Goal: Task Accomplishment & Management: Complete application form

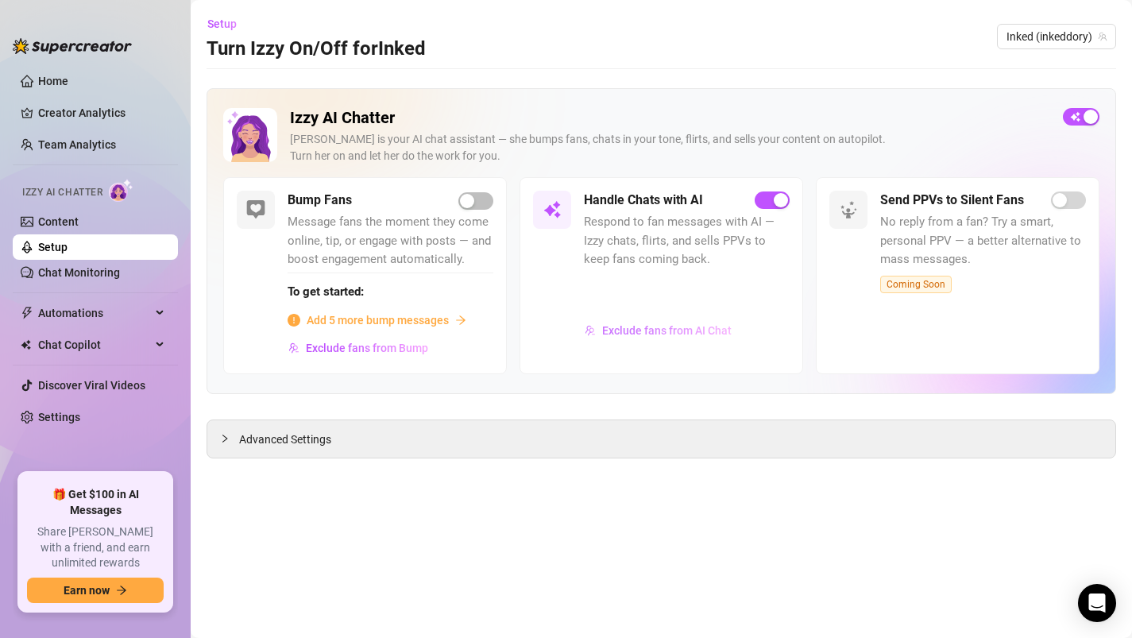
click at [640, 322] on button "Exclude fans from AI Chat" at bounding box center [658, 330] width 149 height 25
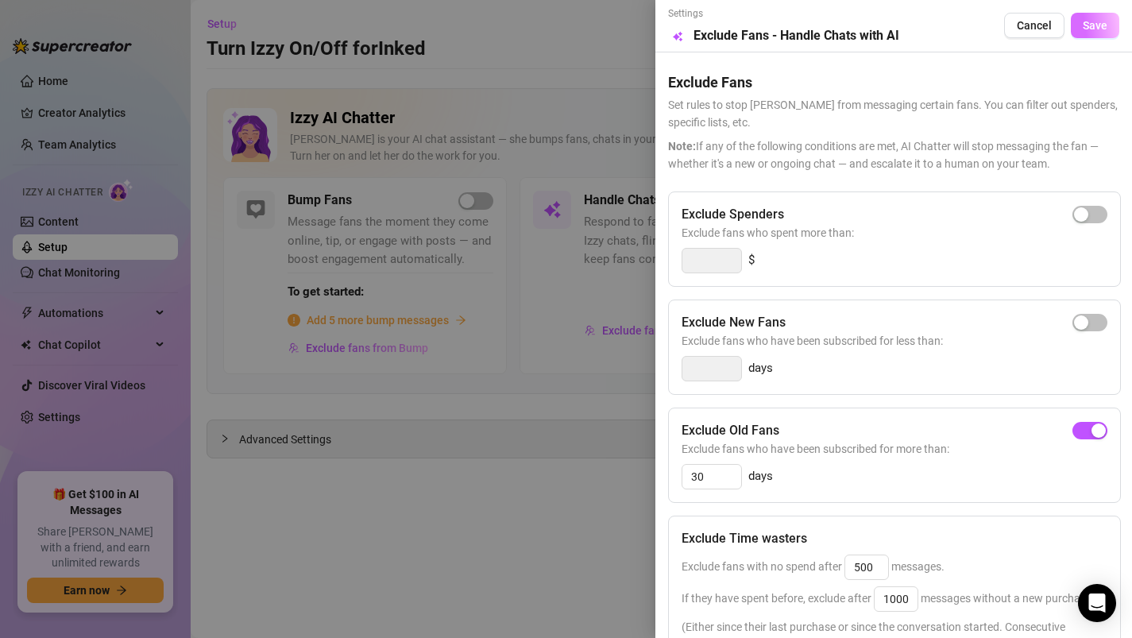
click at [1093, 23] on span "Save" at bounding box center [1095, 25] width 25 height 13
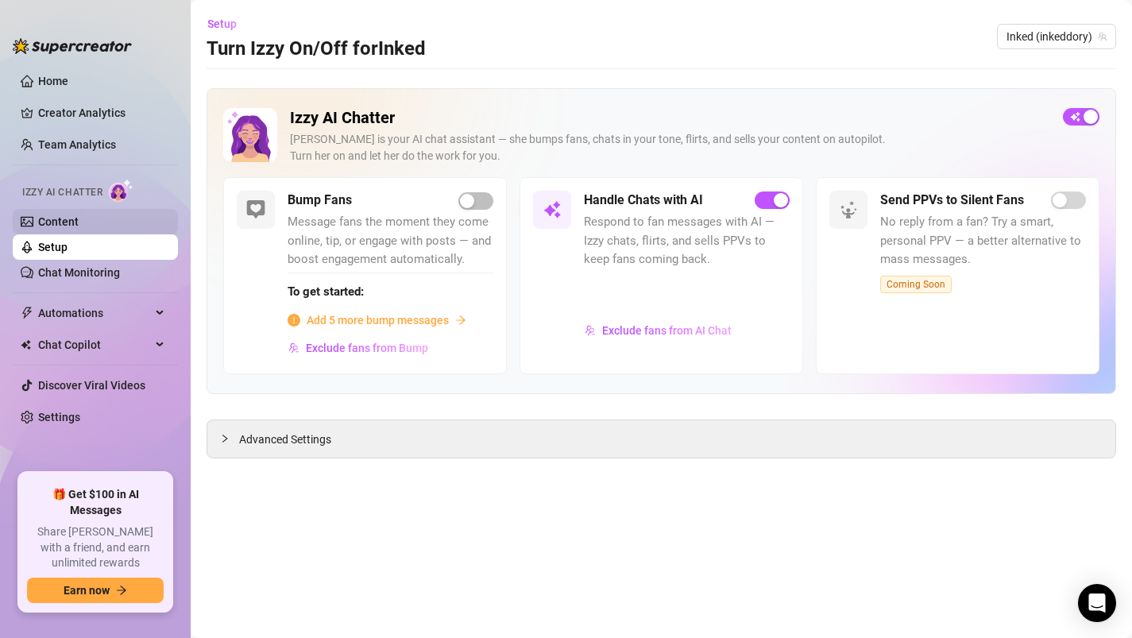
click at [79, 228] on link "Content" at bounding box center [58, 221] width 41 height 13
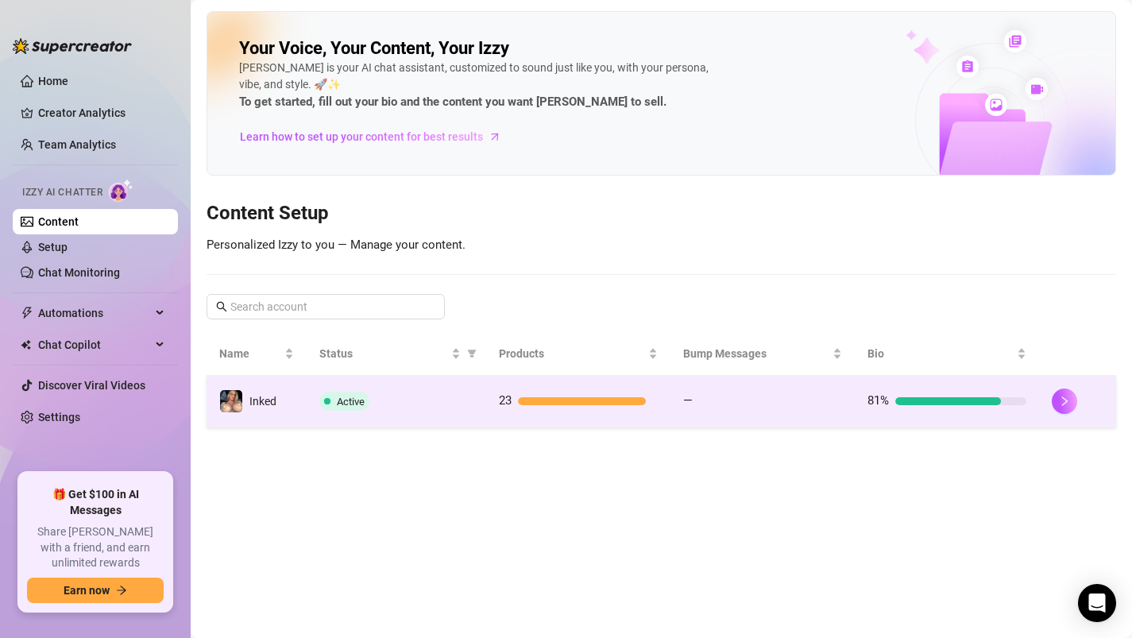
click at [463, 416] on td "Active" at bounding box center [396, 402] width 179 height 52
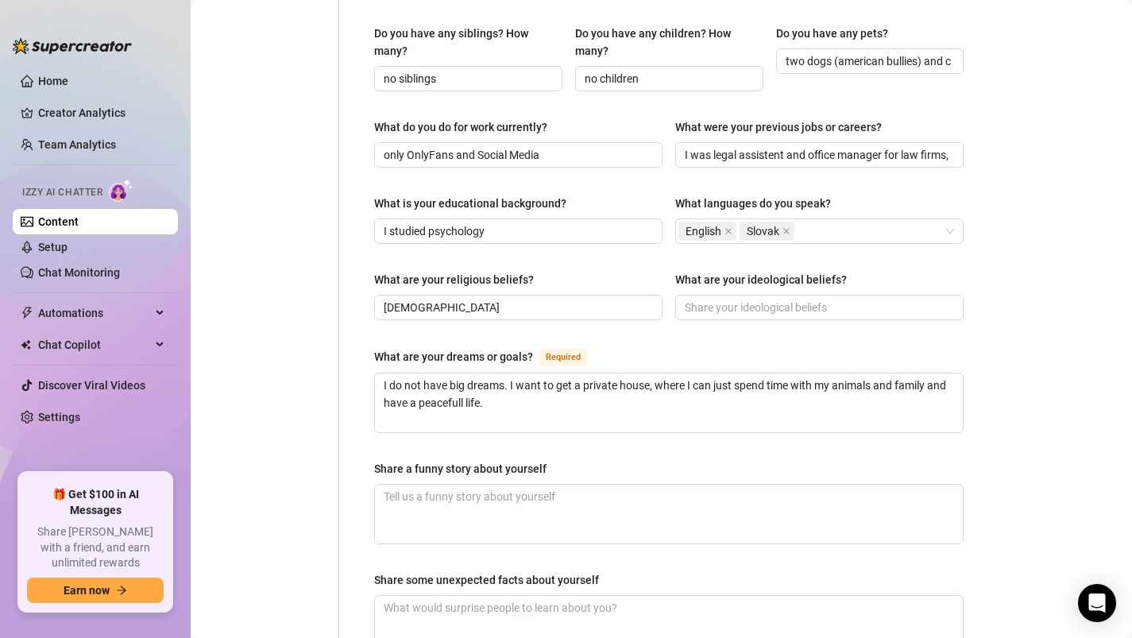
scroll to position [723, 0]
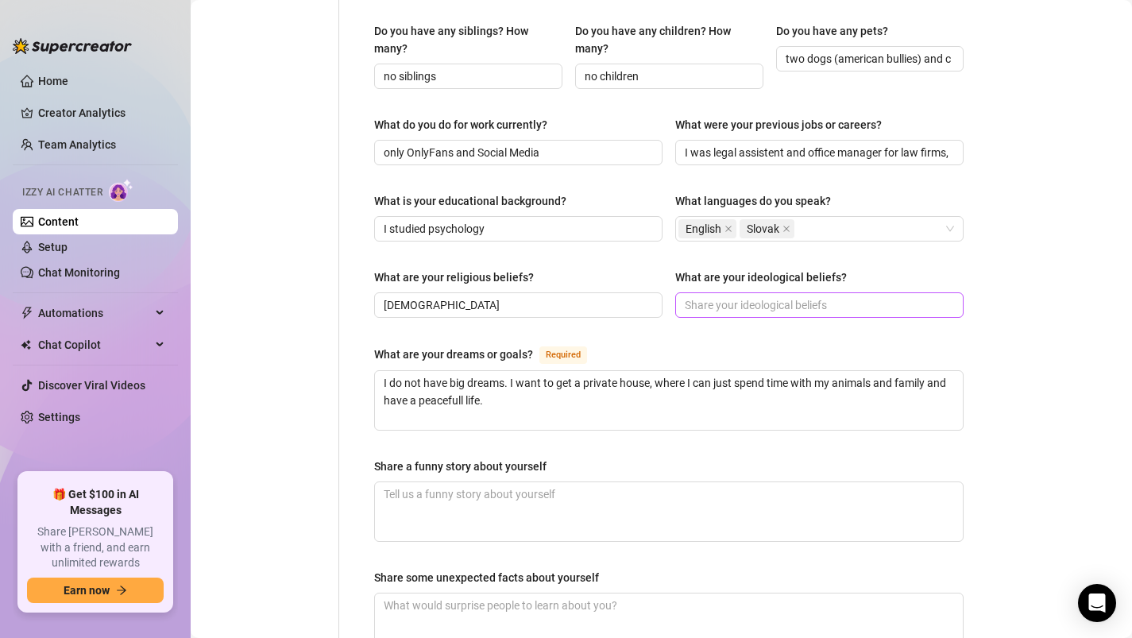
click at [689, 292] on span at bounding box center [819, 304] width 288 height 25
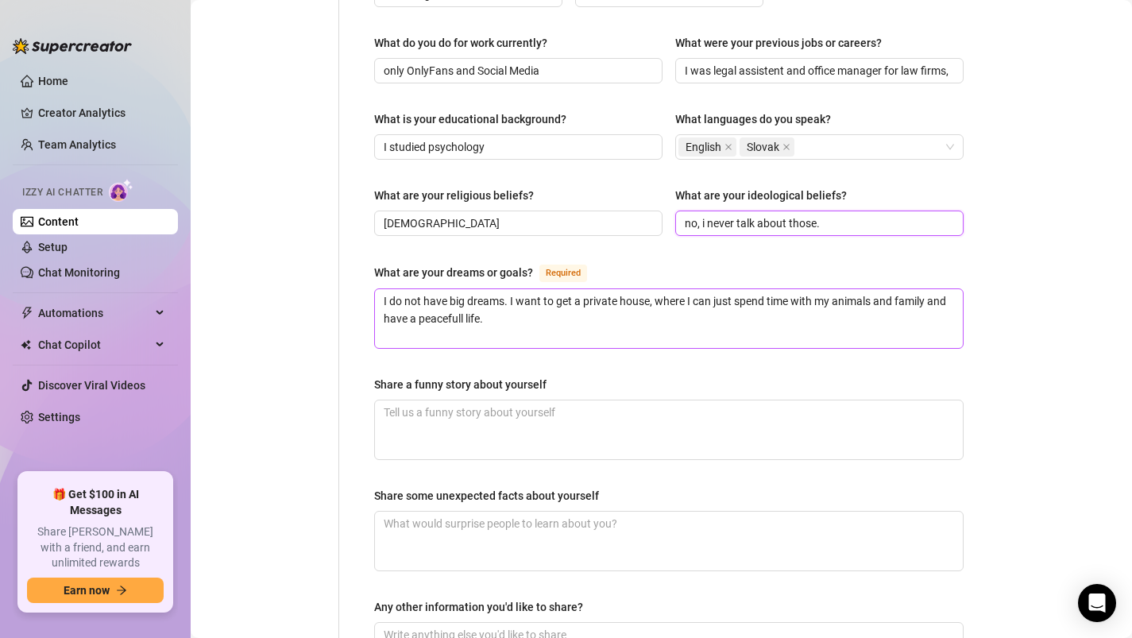
scroll to position [807, 0]
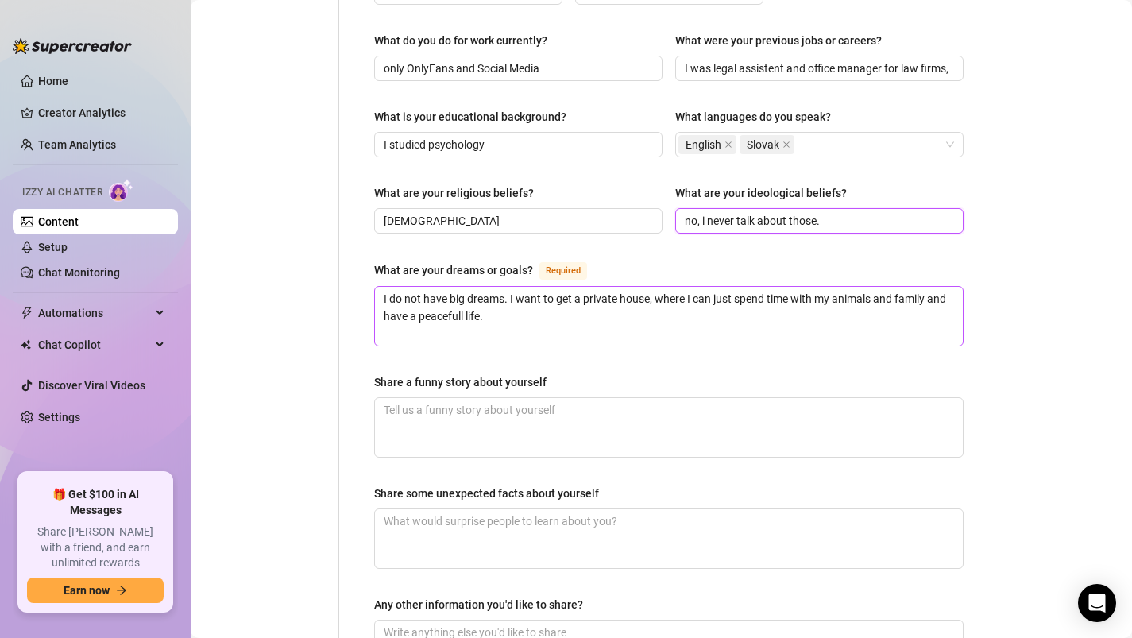
type input "no, i never talk about those."
click at [492, 288] on textarea "I do not have big dreams. I want to get a private house, where I can just spend…" at bounding box center [669, 316] width 588 height 59
type textarea "I do not have big dreams. I want to get a private house, where I can just spend…"
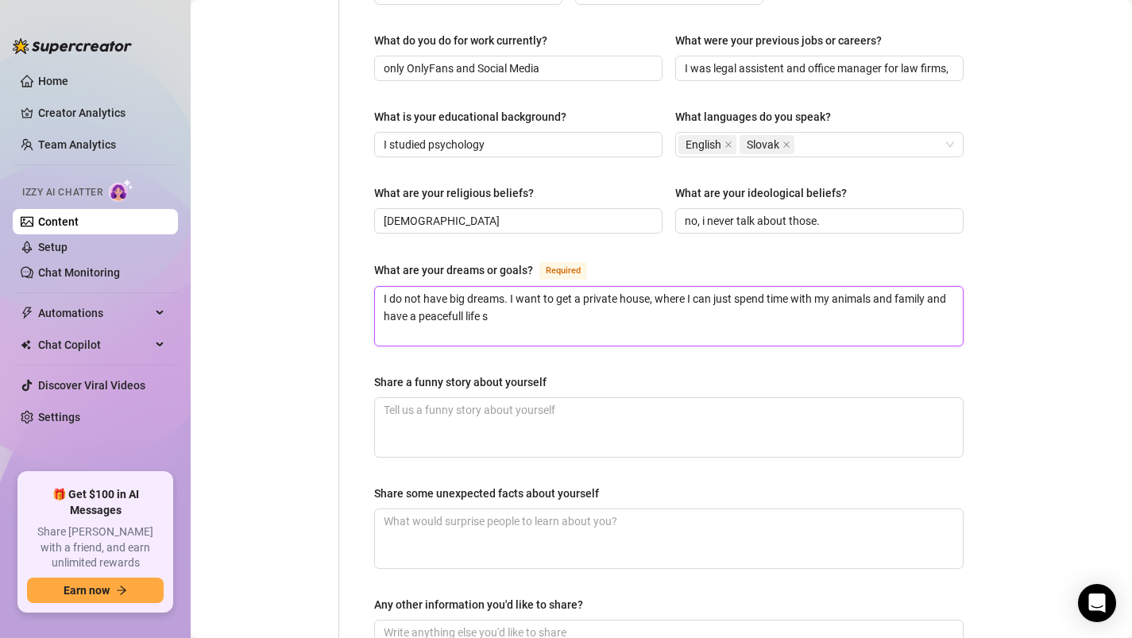
type textarea "I do not have big dreams. I want to get a private house, where I can just spend…"
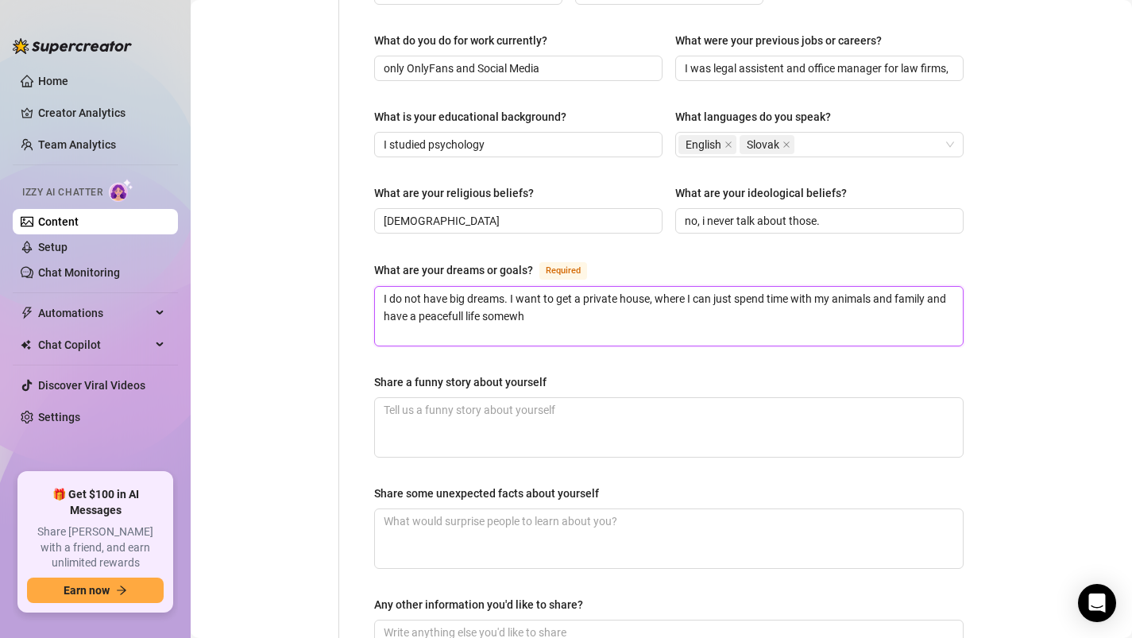
type textarea "I do not have big dreams. I want to get a private house, where I can just spend…"
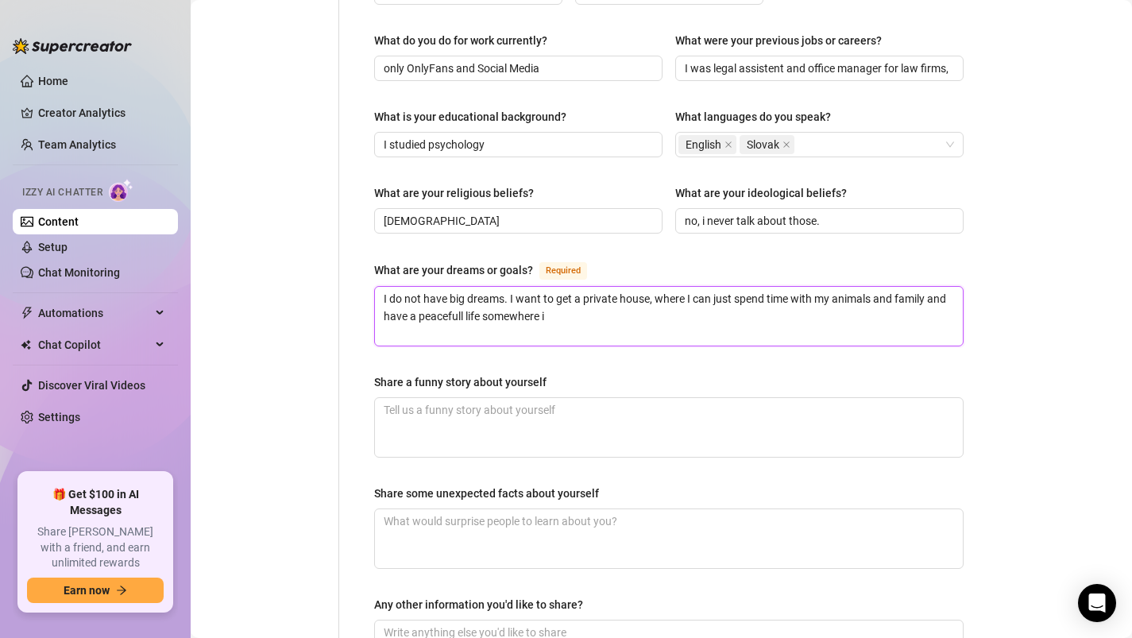
type textarea "I do not have big dreams. I want to get a private house, where I can just spend…"
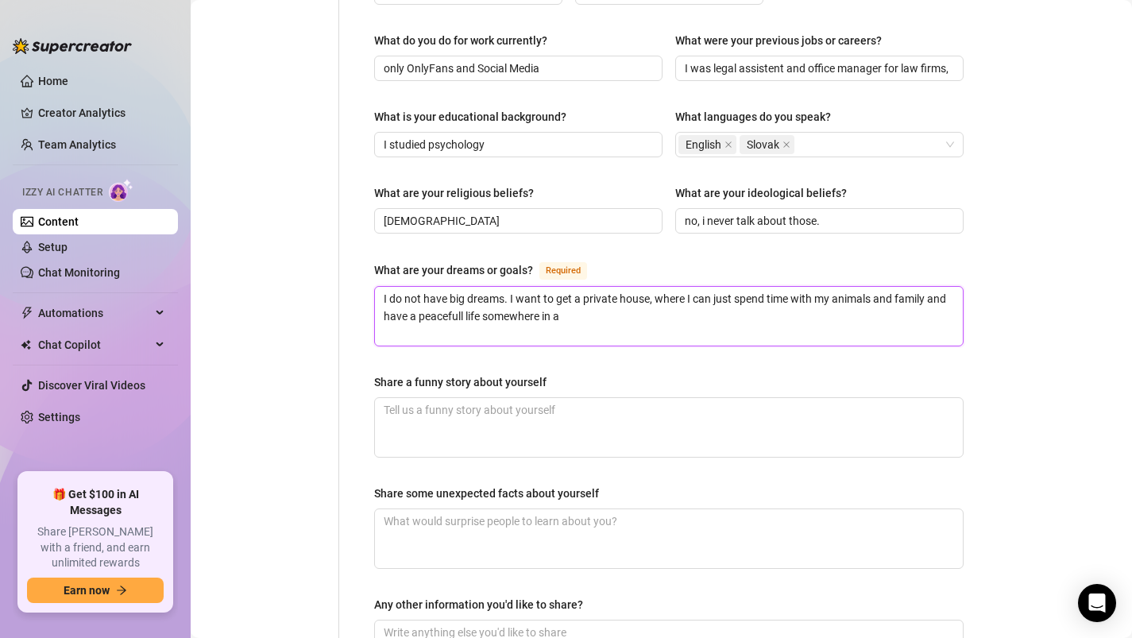
type textarea "I do not have big dreams. I want to get a private house, where I can just spend…"
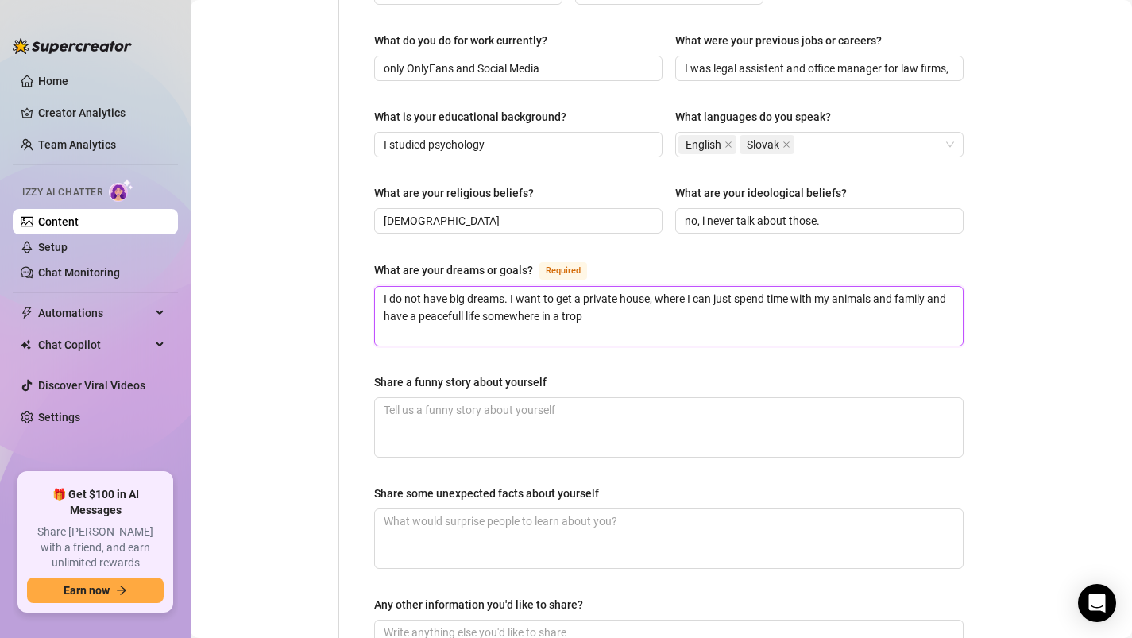
type textarea "I do not have big dreams. I want to get a private house, where I can just spend…"
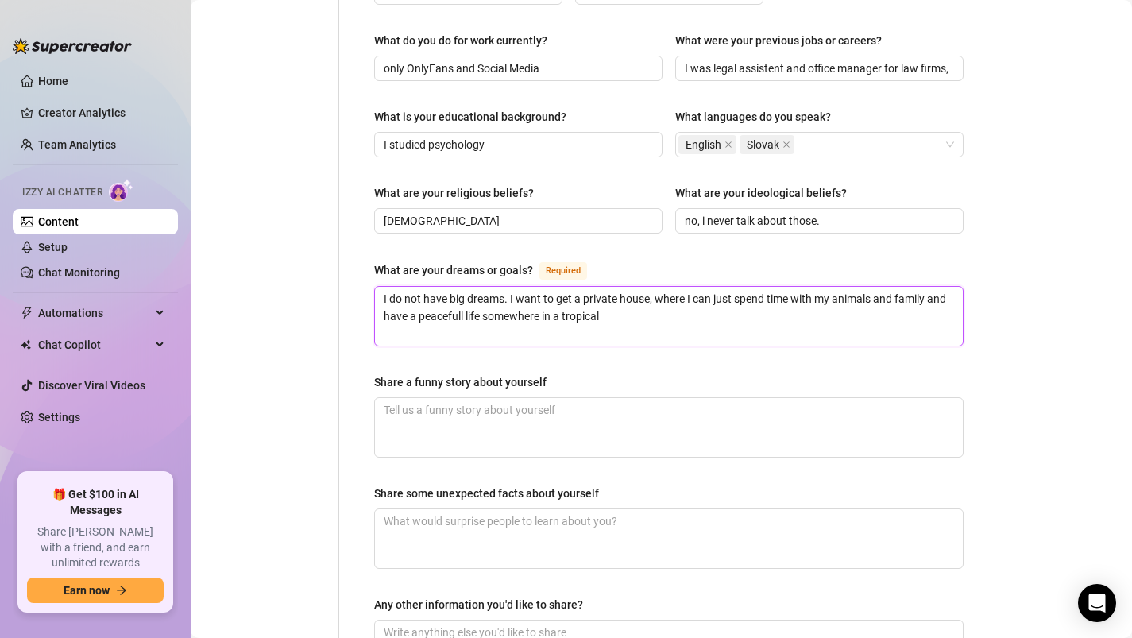
type textarea "I do not have big dreams. I want to get a private house, where I can just spend…"
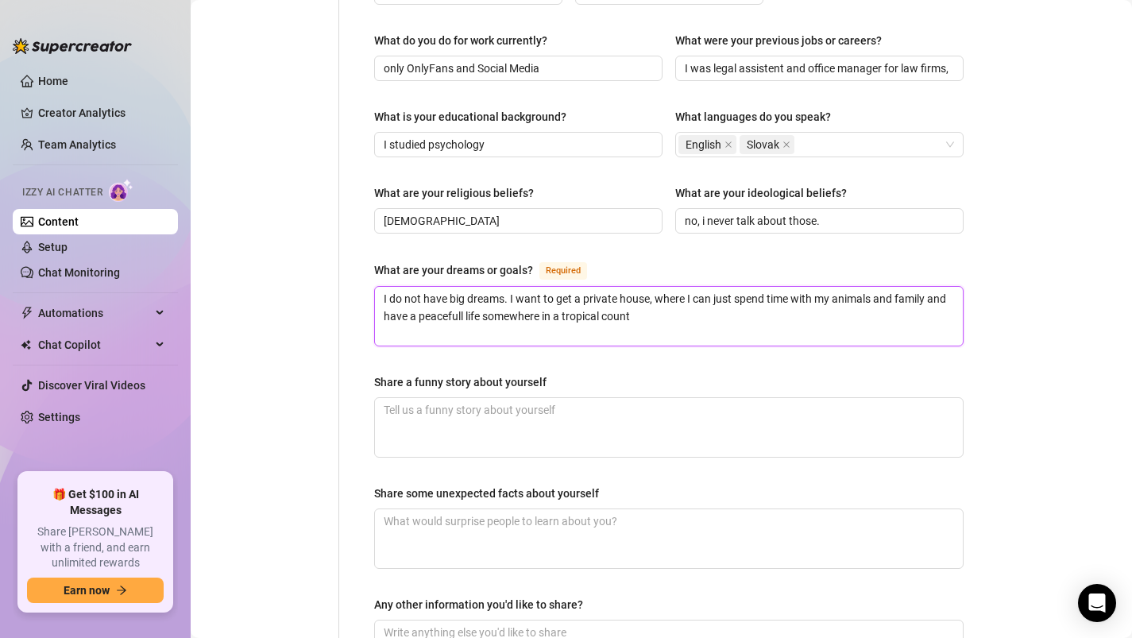
type textarea "I do not have big dreams. I want to get a private house, where I can just spend…"
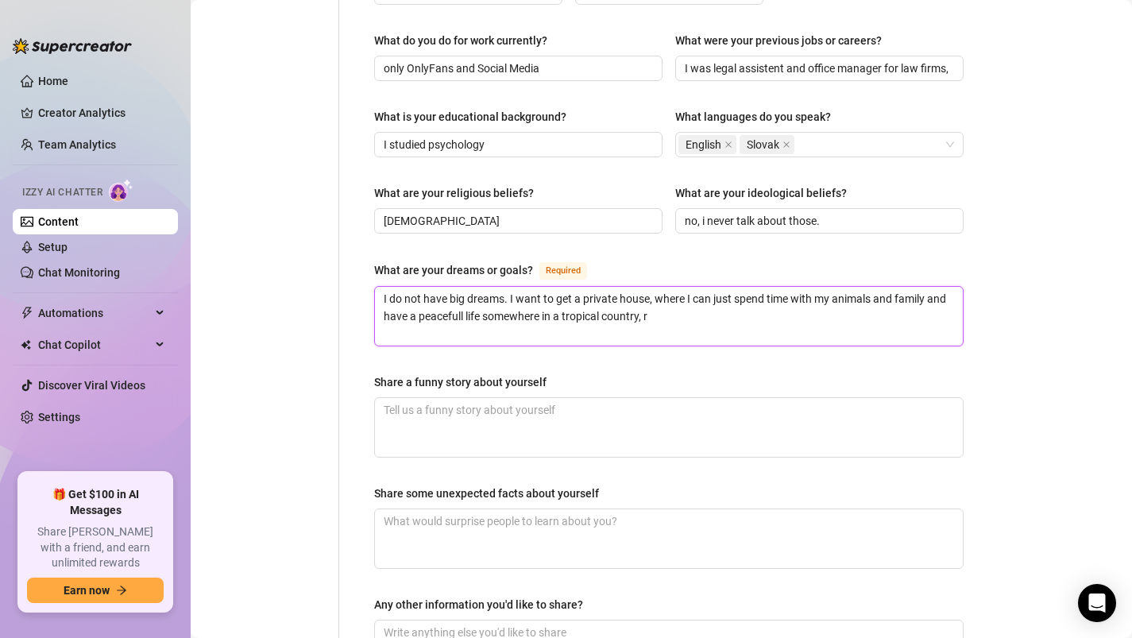
type textarea "I do not have big dreams. I want to get a private house, where I can just spend…"
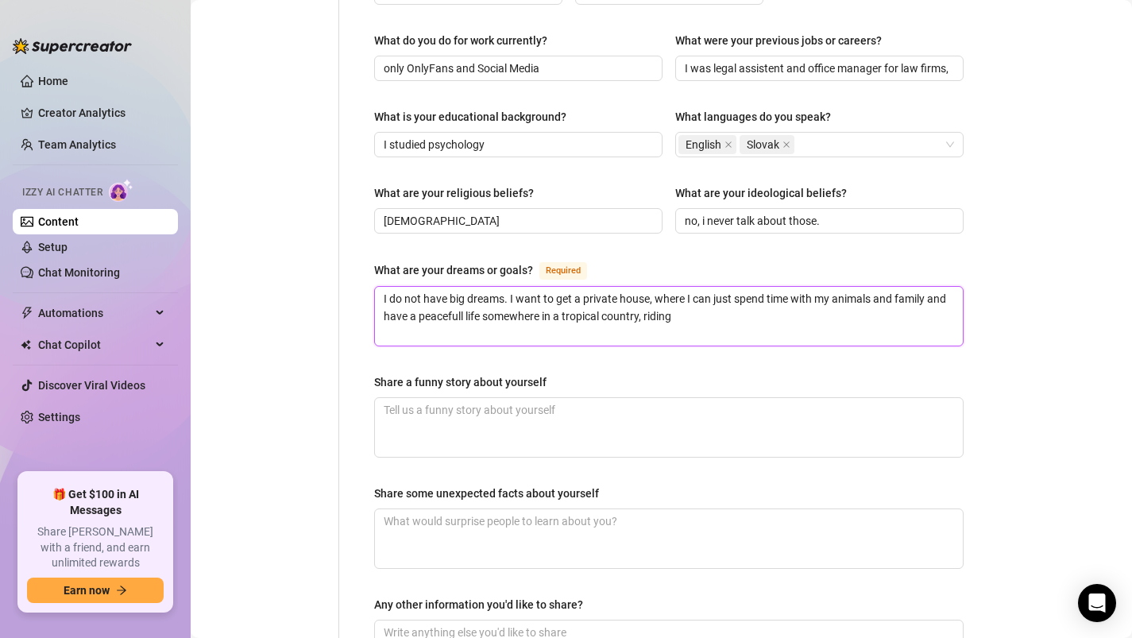
type textarea "I do not have big dreams. I want to get a private house, where I can just spend…"
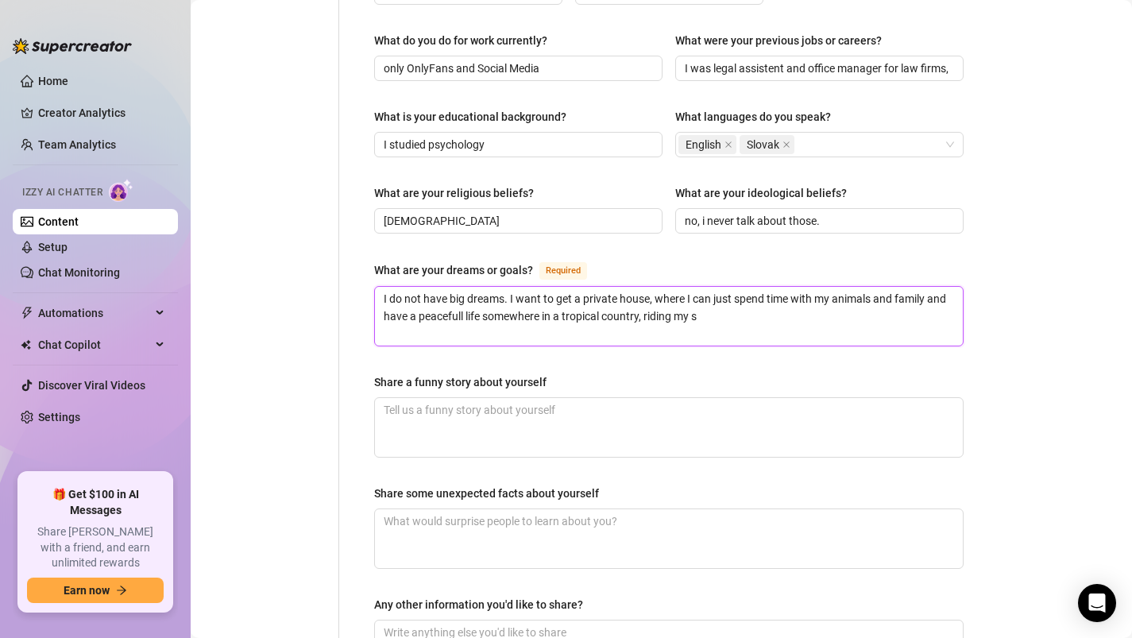
type textarea "I do not have big dreams. I want to get a private house, where I can just spend…"
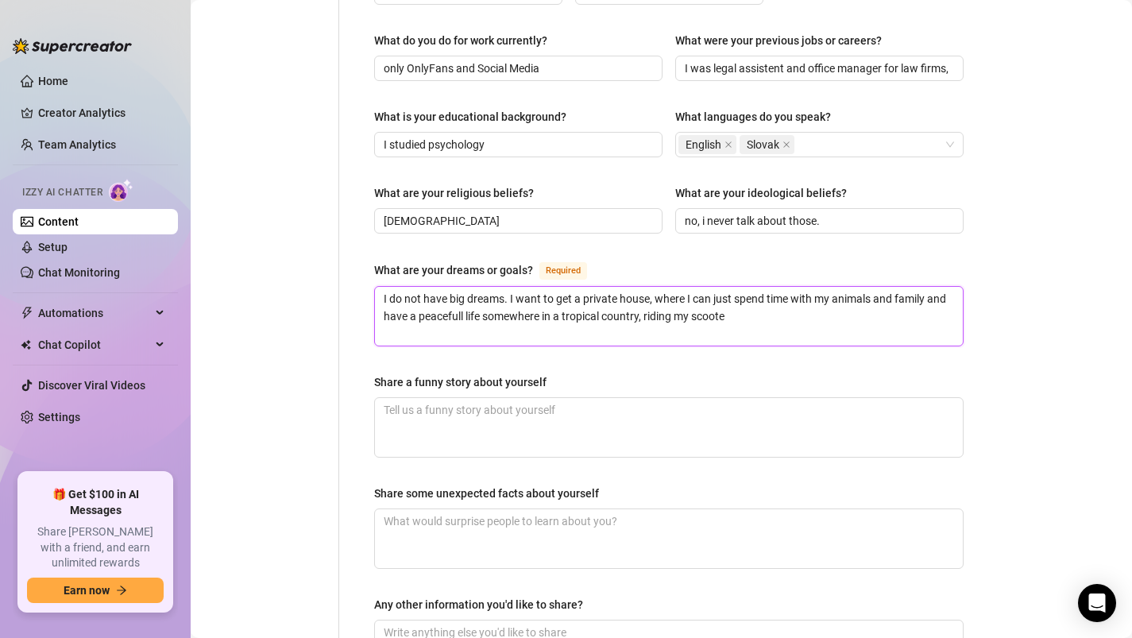
type textarea "I do not have big dreams. I want to get a private house, where I can just spend…"
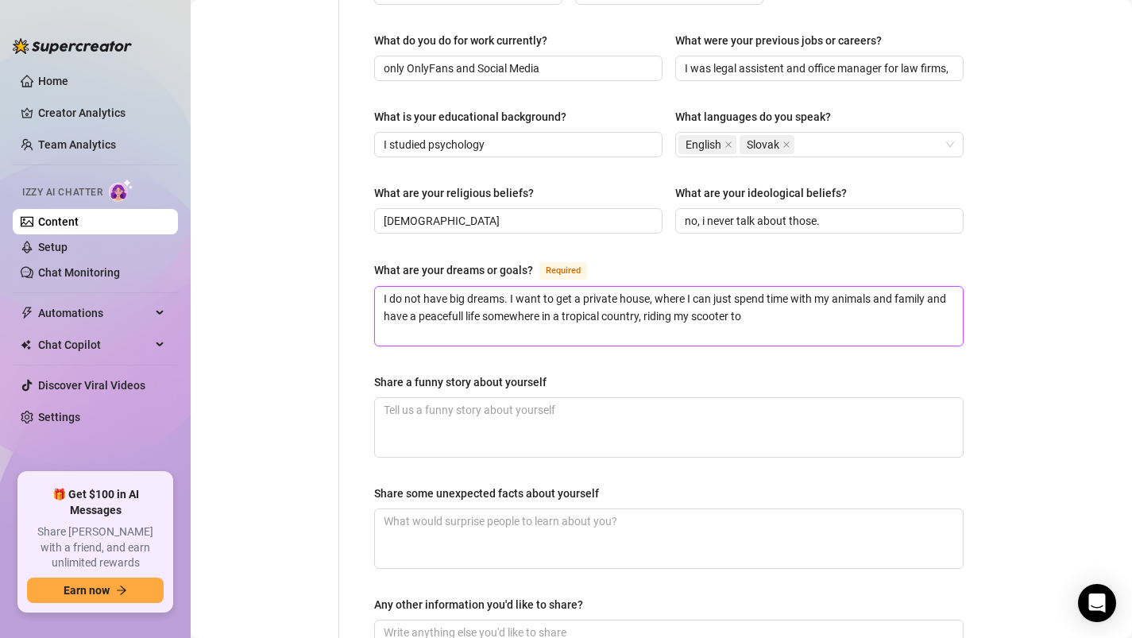
type textarea "I do not have big dreams. I want to get a private house, where I can just spend…"
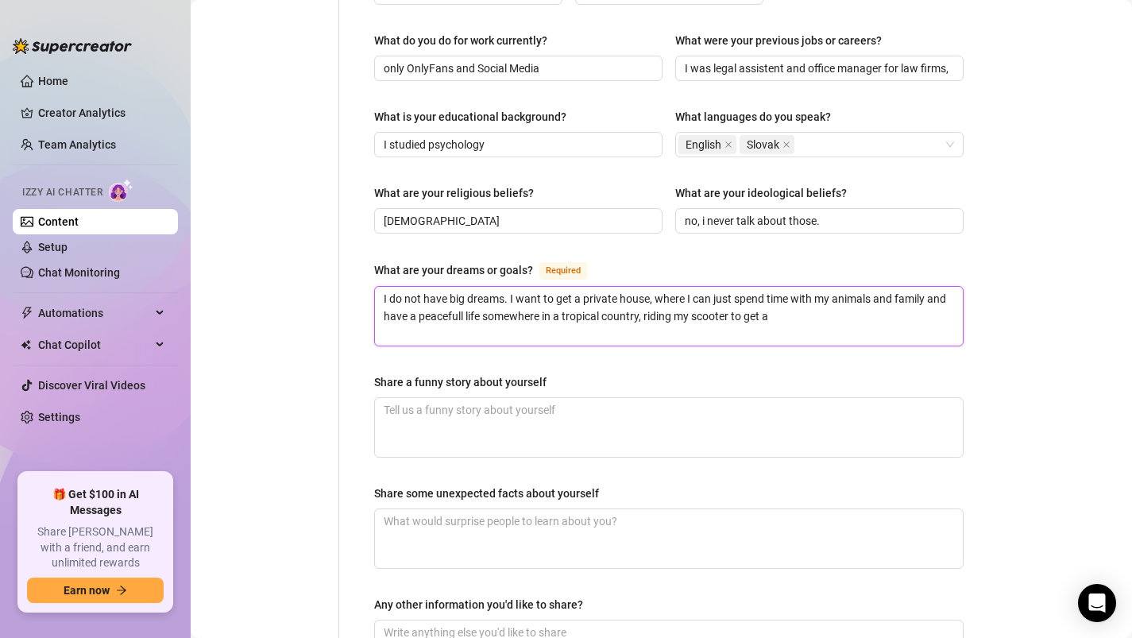
type textarea "I do not have big dreams. I want to get a private house, where I can just spend…"
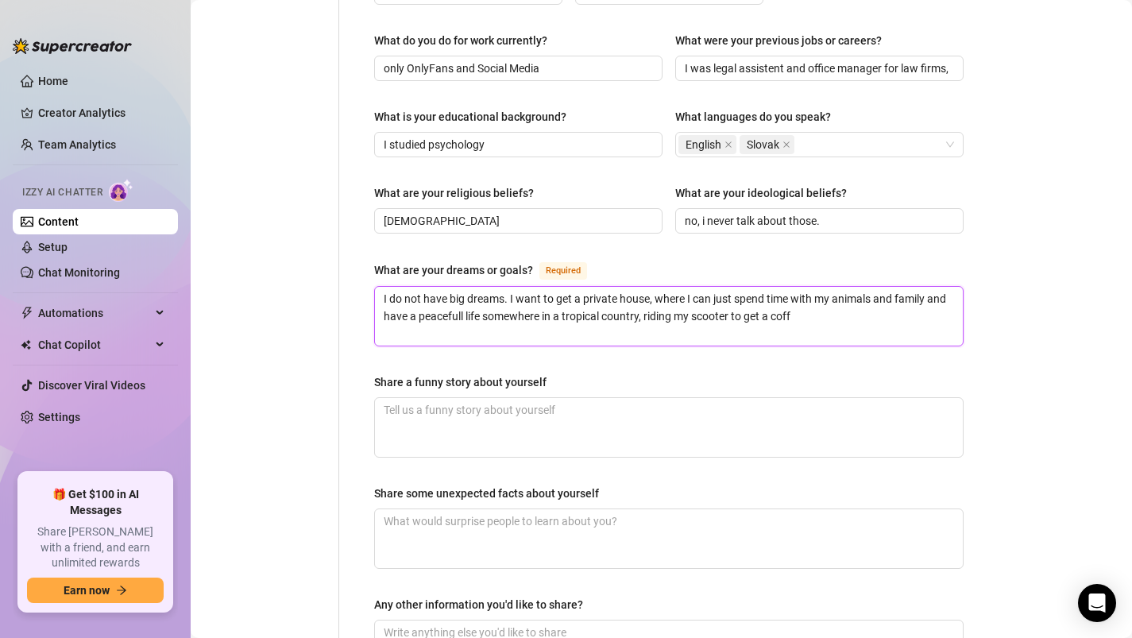
type textarea "I do not have big dreams. I want to get a private house, where I can just spend…"
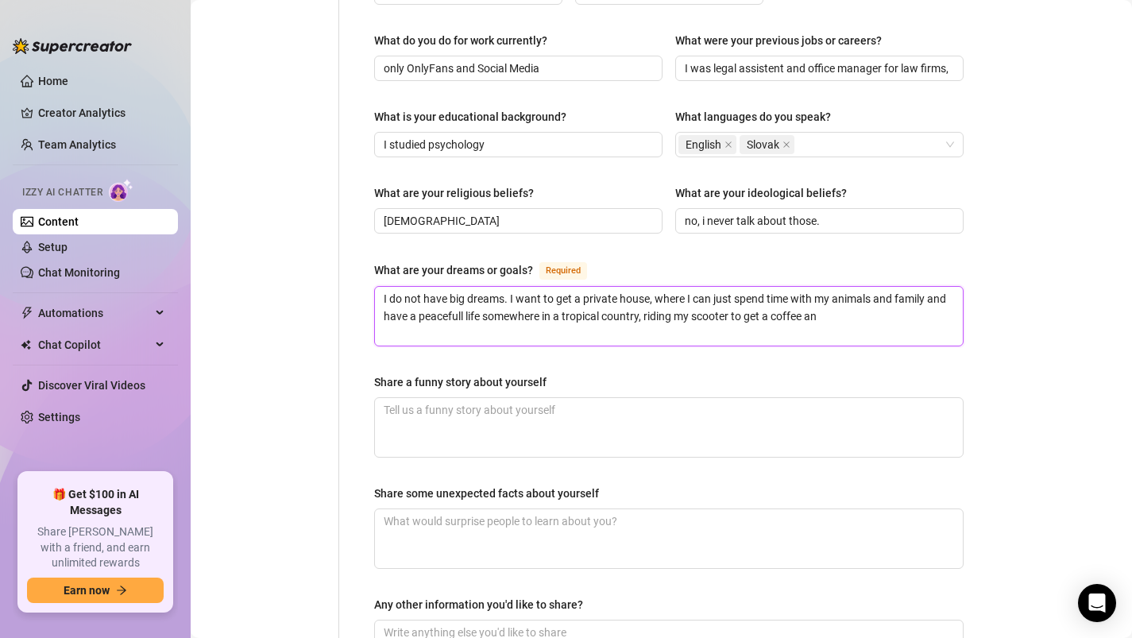
type textarea "I do not have big dreams. I want to get a private house, where I can just spend…"
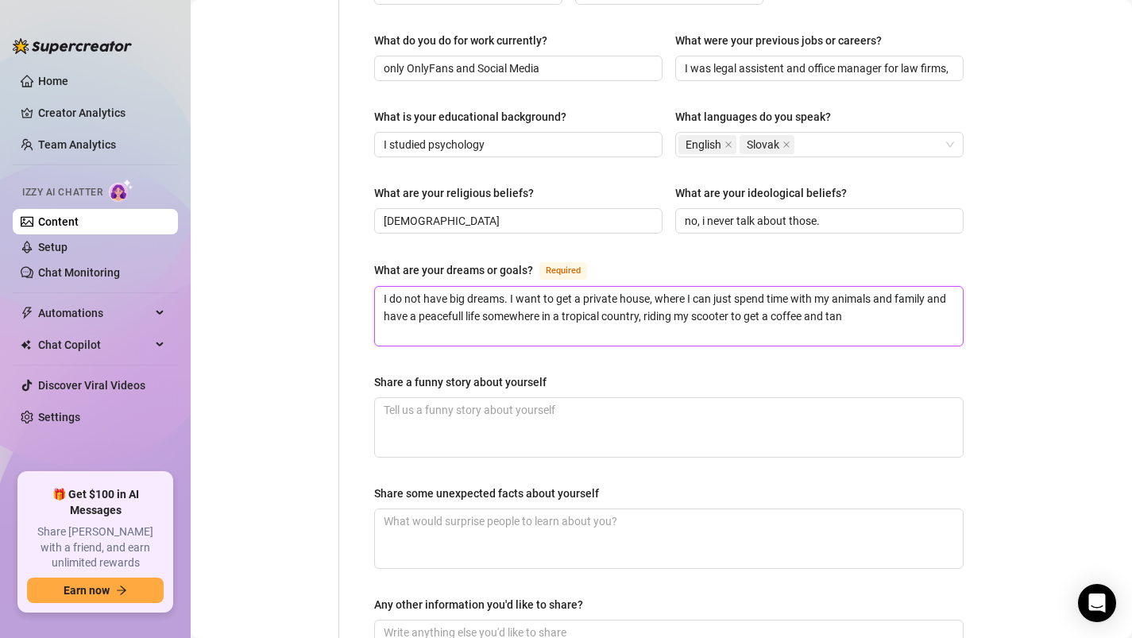
type textarea "I do not have big dreams. I want to get a private house, where I can just spend…"
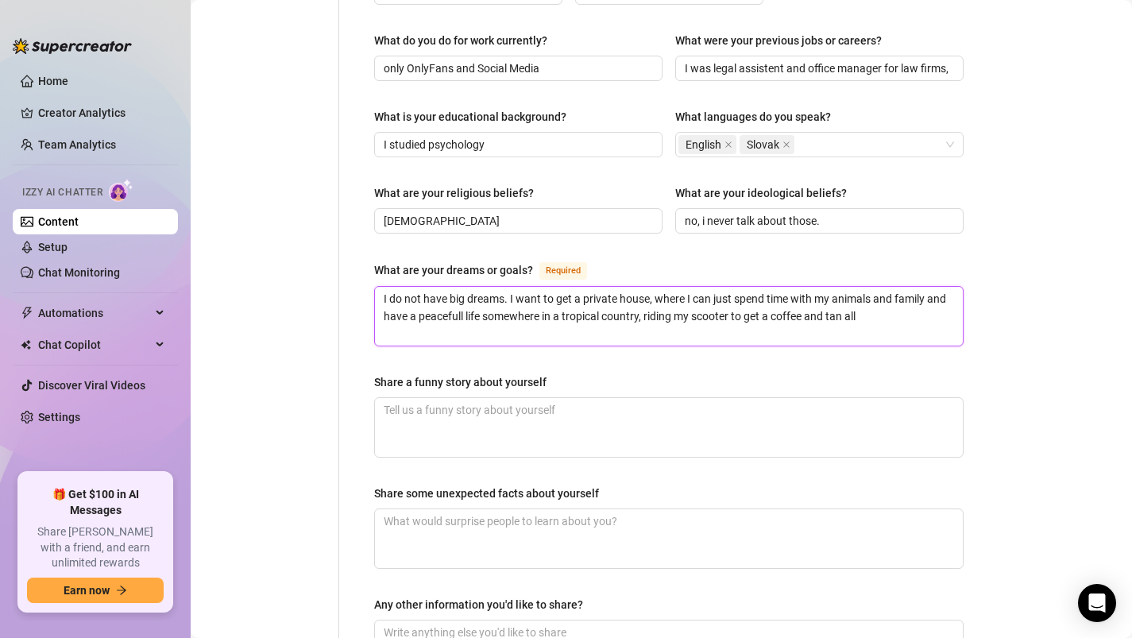
type textarea "I do not have big dreams. I want to get a private house, where I can just spend…"
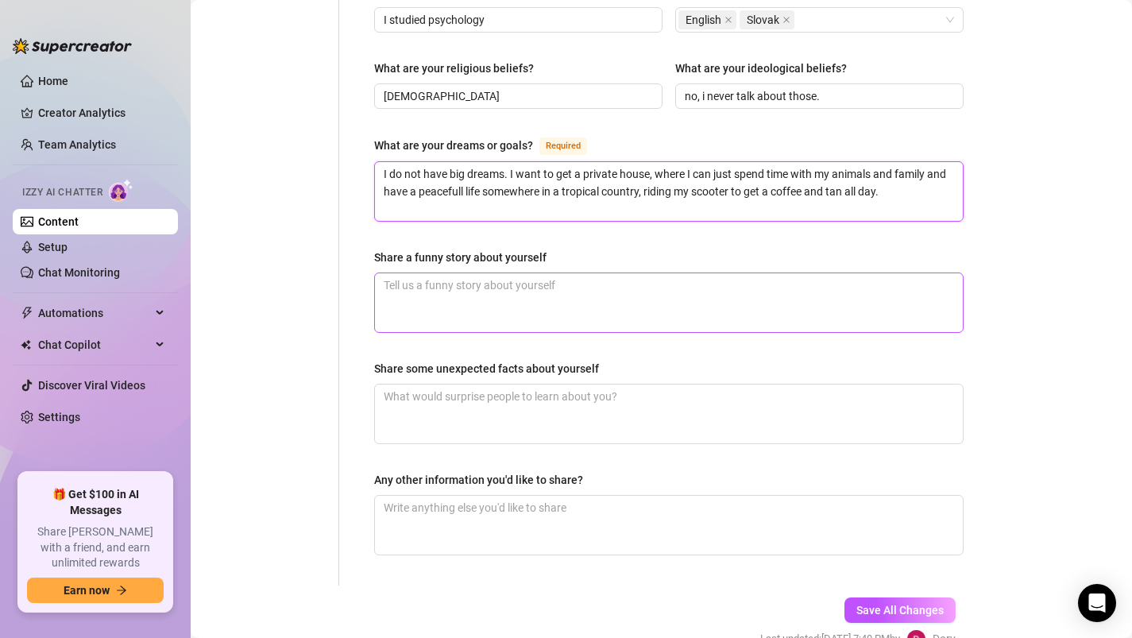
scroll to position [987, 0]
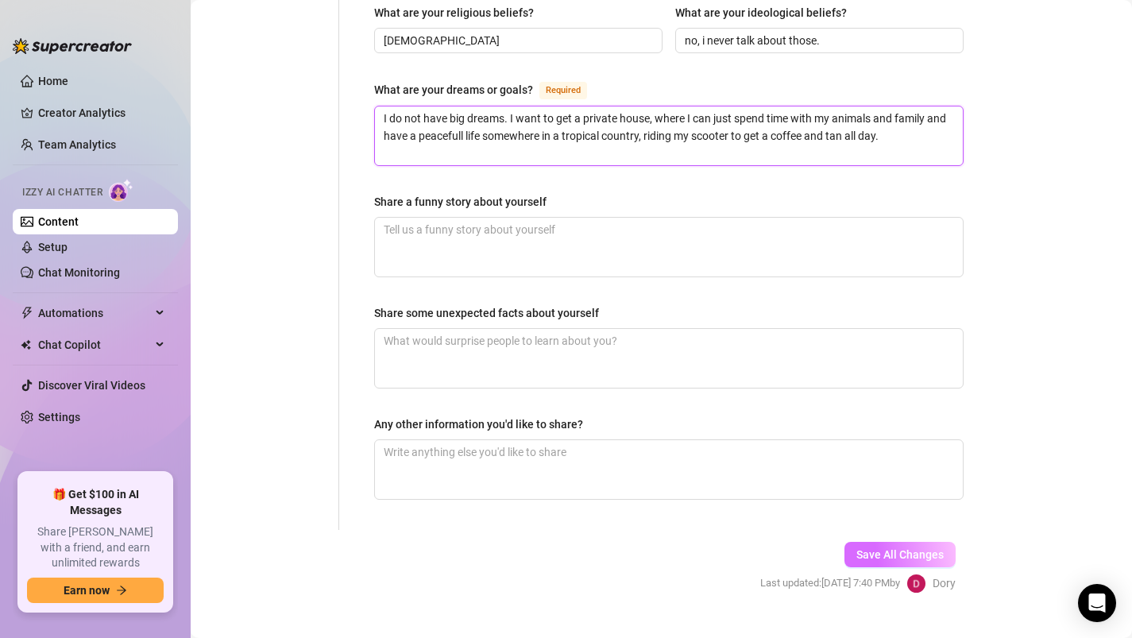
type textarea "I do not have big dreams. I want to get a private house, where I can just spend…"
click at [855, 542] on button "Save All Changes" at bounding box center [899, 554] width 111 height 25
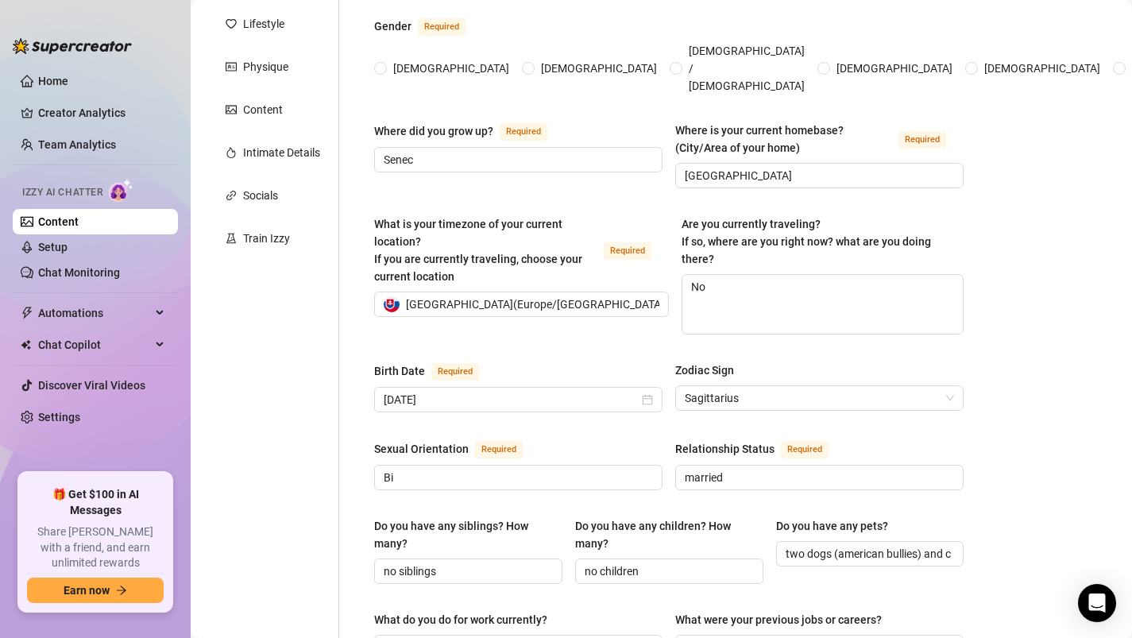
scroll to position [0, 0]
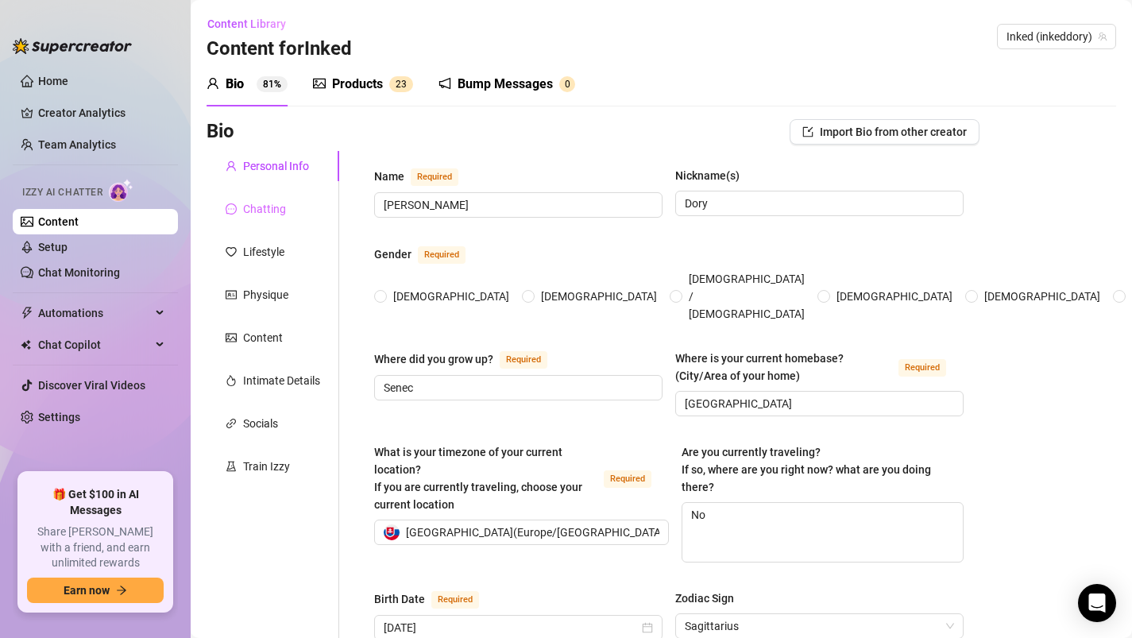
click at [280, 195] on div "Chatting" at bounding box center [273, 209] width 133 height 30
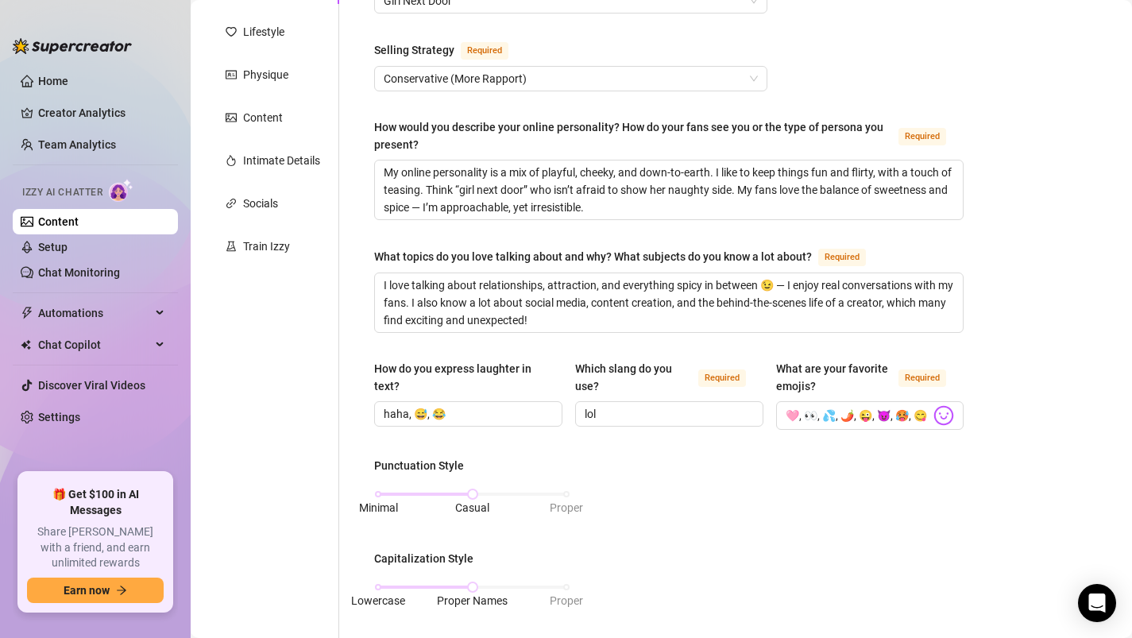
scroll to position [288, 0]
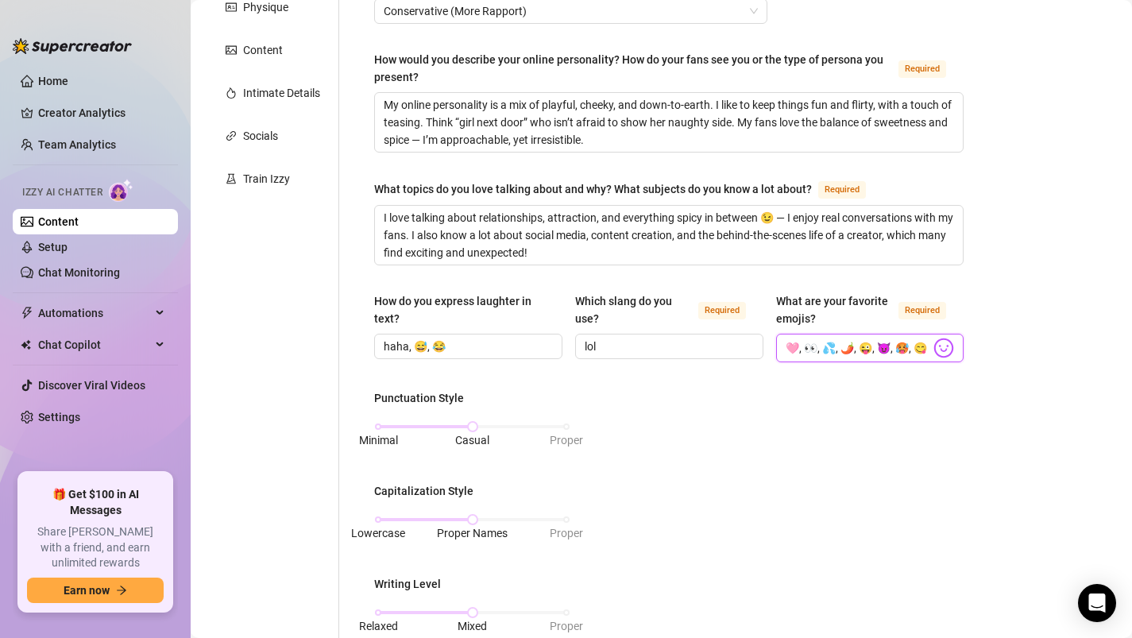
click at [918, 346] on input "🩷, 👀, 💦, 🌶️, 😜, 😈, 🥵, 😋" at bounding box center [858, 348] width 145 height 21
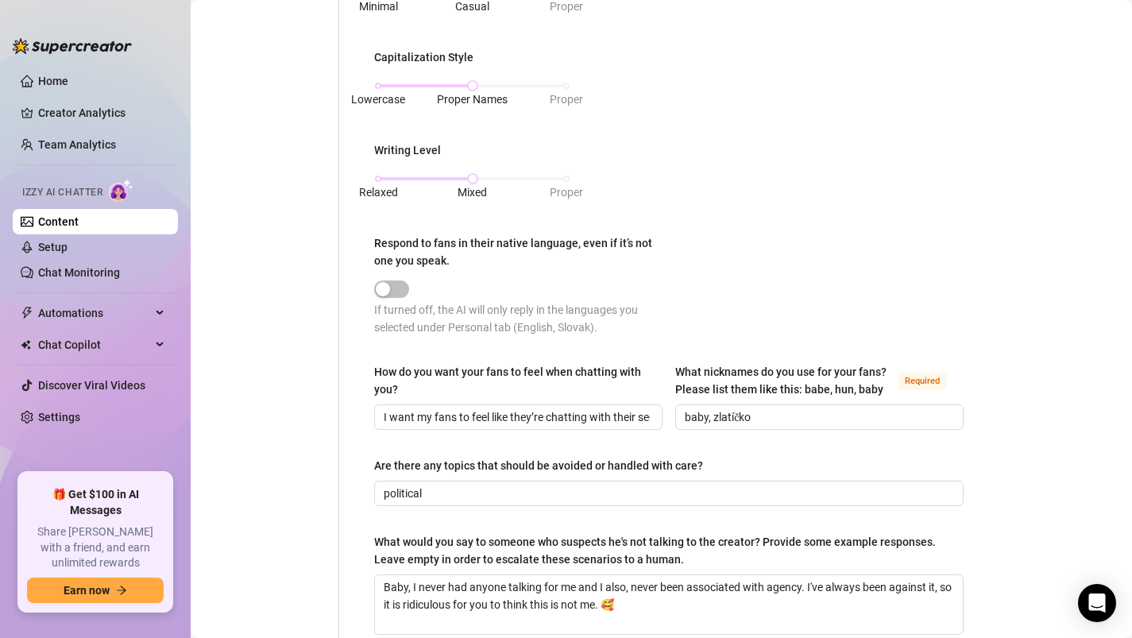
scroll to position [886, 0]
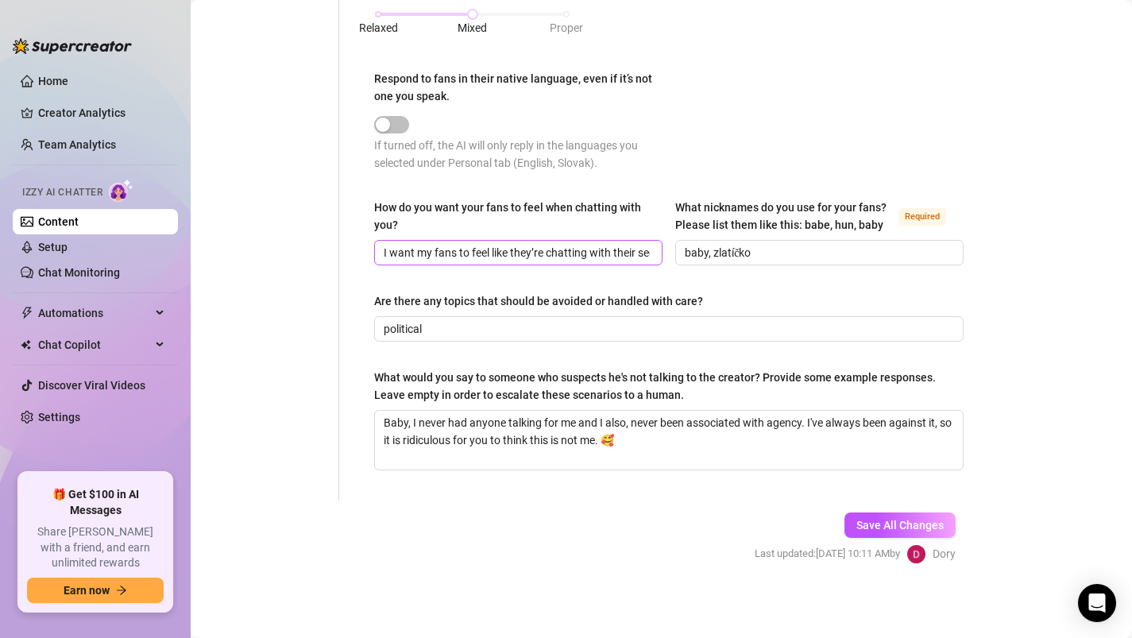
type input "🩷, 👀, 💦, 🌶️, 😜, 😈, 🥵, 😋, 🍑,🔥"
click at [644, 253] on input "I want my fans to feel like they’re chatting with their secret crush — playful,…" at bounding box center [517, 252] width 266 height 17
click at [455, 329] on input "political" at bounding box center [667, 328] width 567 height 17
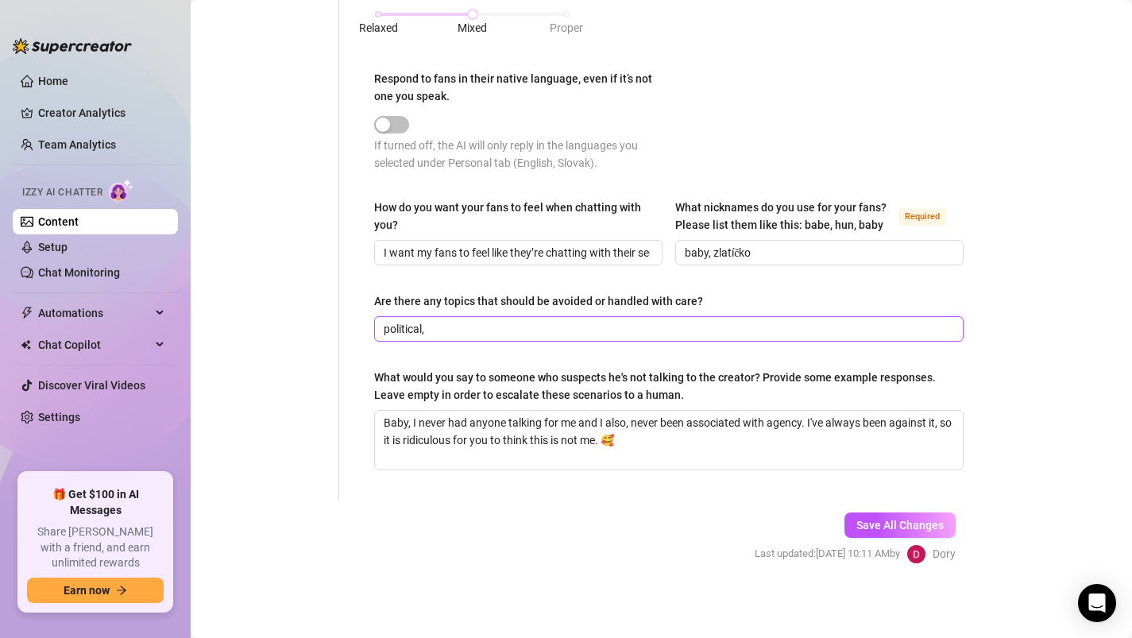
type input "political"
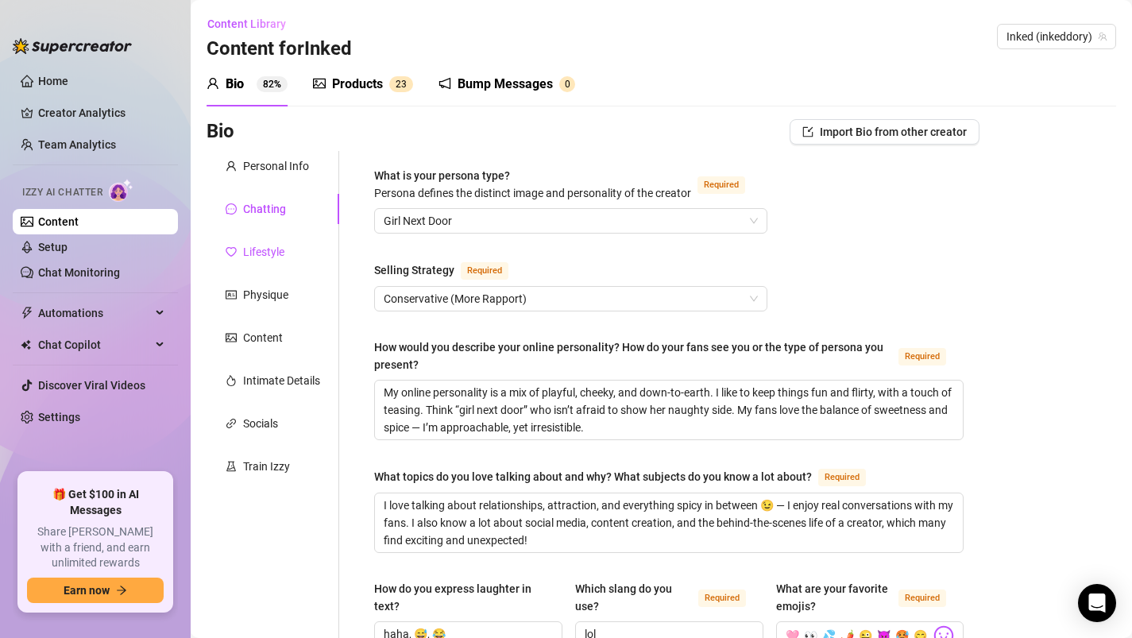
click at [261, 256] on div "Lifestyle" at bounding box center [263, 251] width 41 height 17
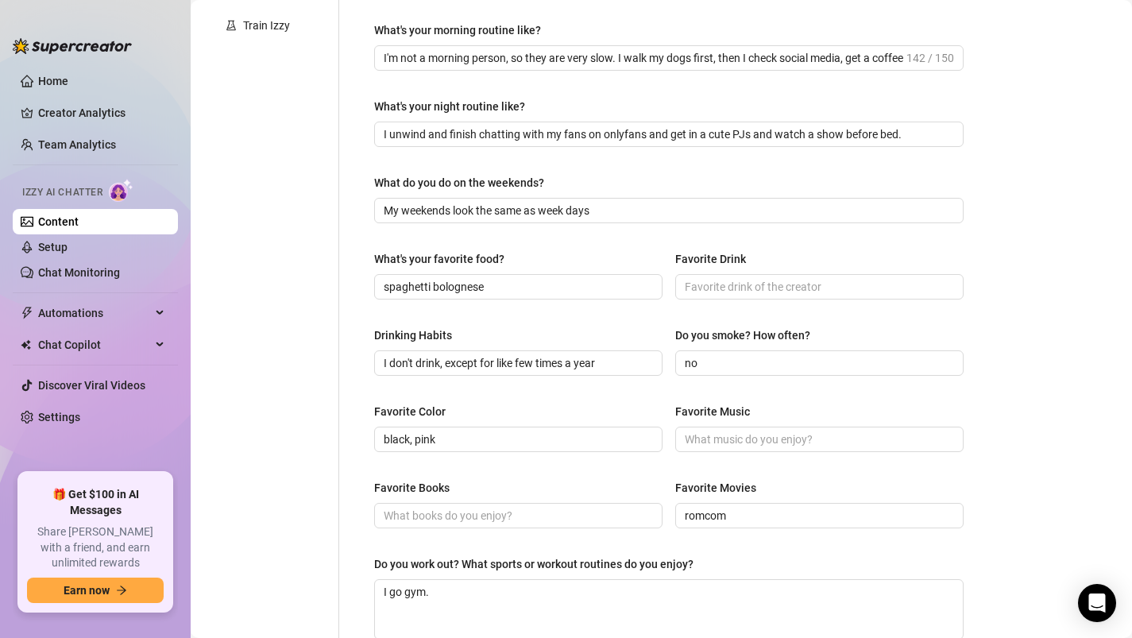
scroll to position [446, 0]
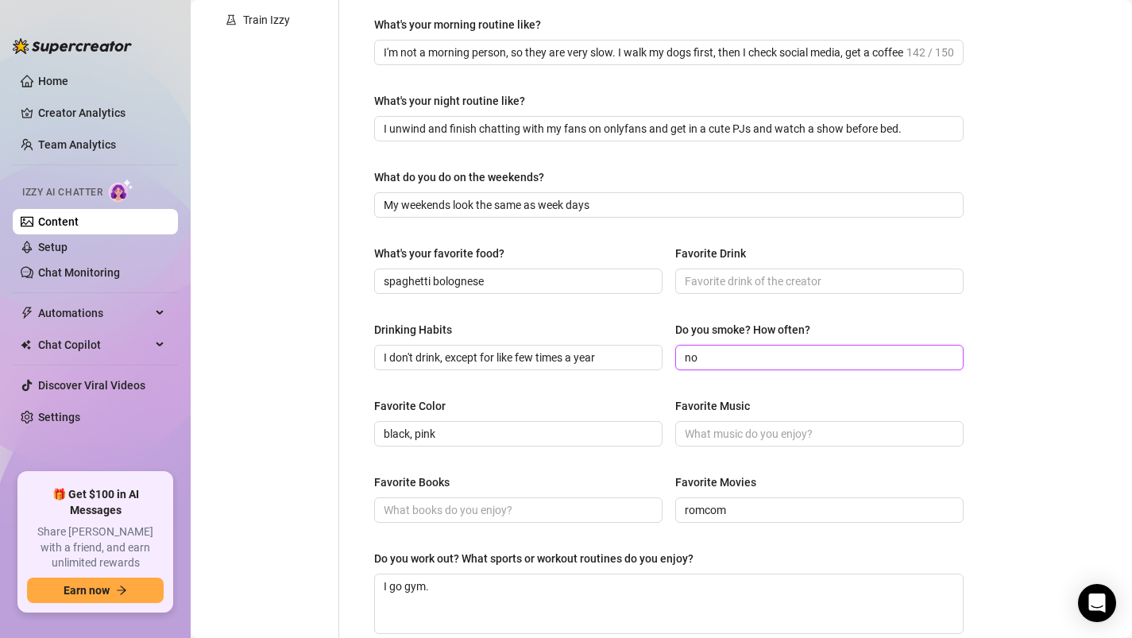
click at [709, 354] on input "no" at bounding box center [818, 357] width 266 height 17
type input "n"
click at [724, 284] on input "Favorite Drink" at bounding box center [818, 280] width 266 height 17
click at [790, 363] on input "yes, occasionaly" at bounding box center [818, 357] width 266 height 17
type input "yes, occasionaly, mostly when I drink."
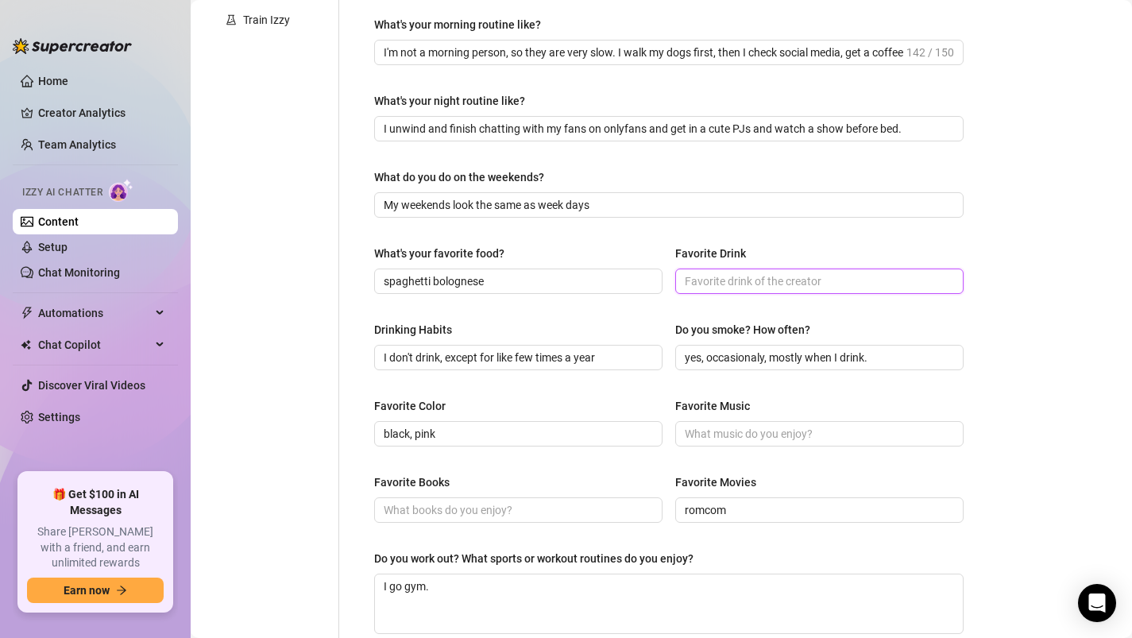
click at [759, 278] on input "Favorite Drink" at bounding box center [818, 280] width 266 height 17
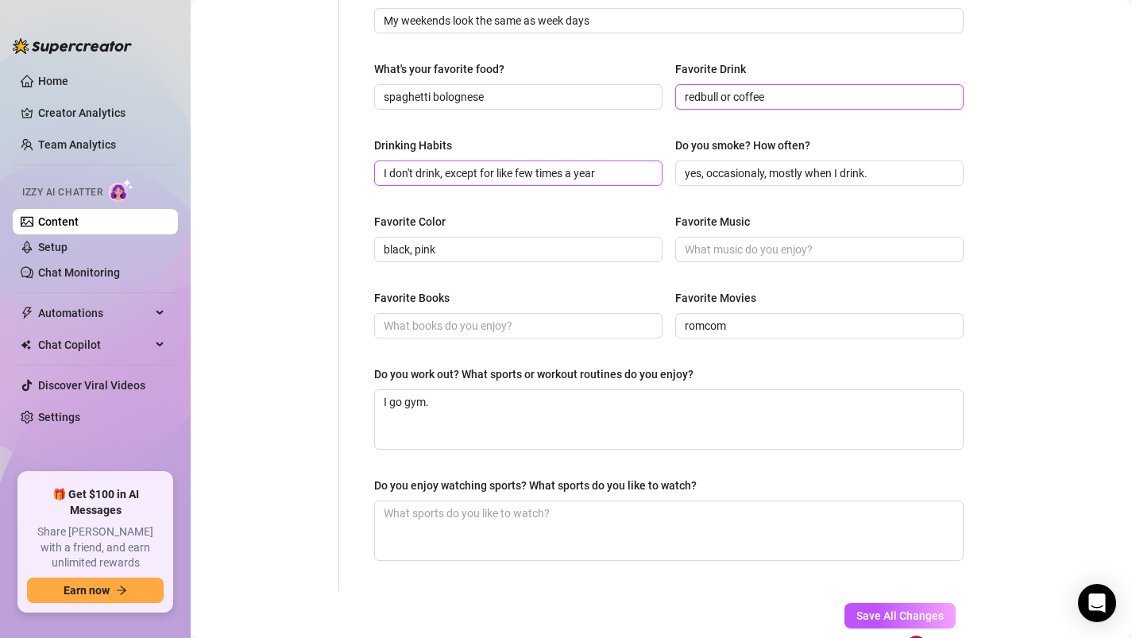
scroll to position [632, 0]
type input "redbull or coffee"
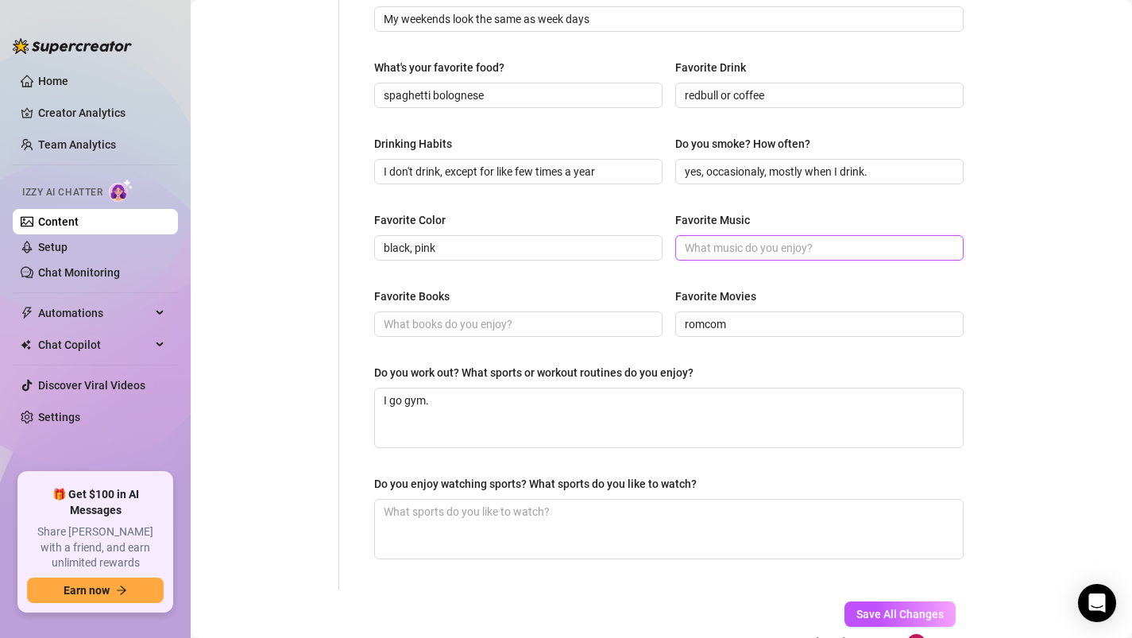
click at [761, 245] on input "Favorite Music" at bounding box center [818, 247] width 266 height 17
type input "l"
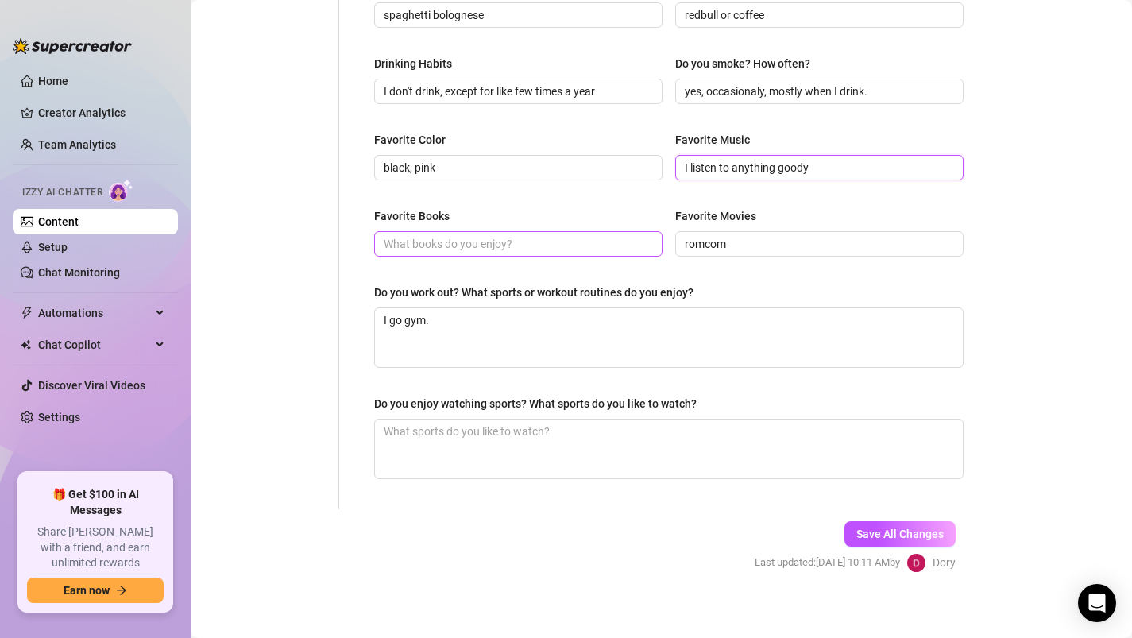
scroll to position [721, 0]
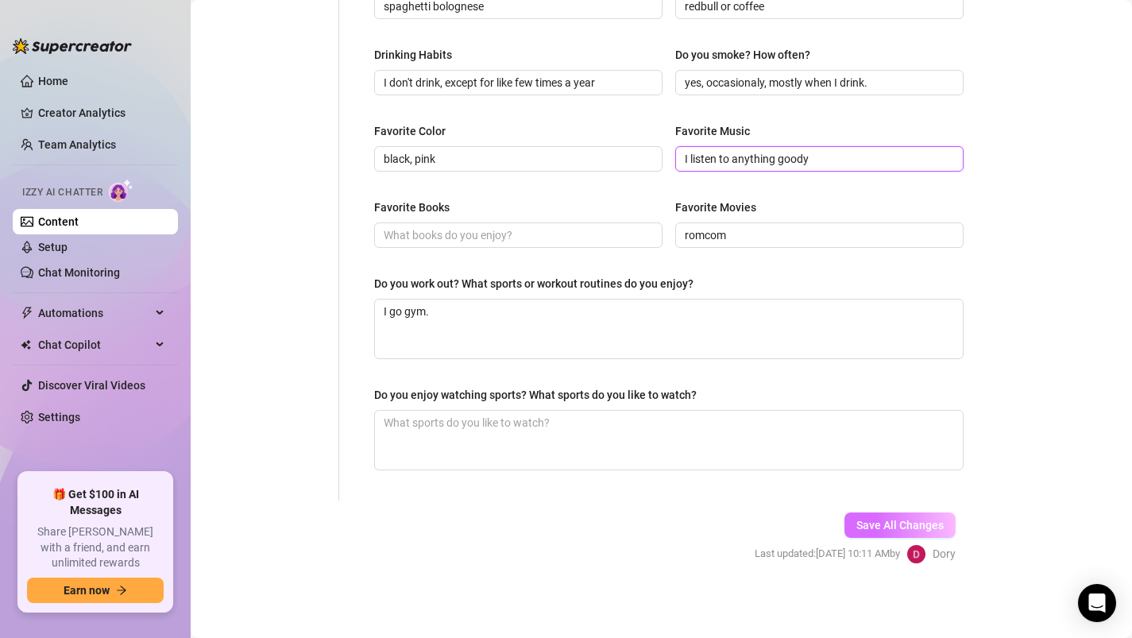
type input "I listen to anything goody"
click at [891, 529] on span "Save All Changes" at bounding box center [899, 525] width 87 height 13
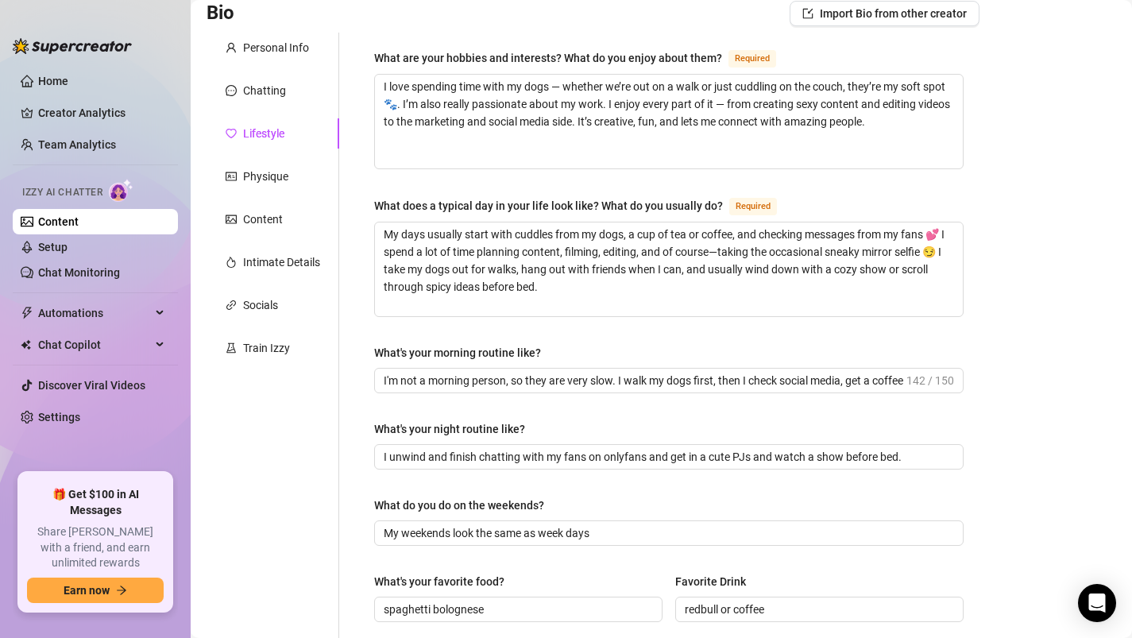
scroll to position [90, 0]
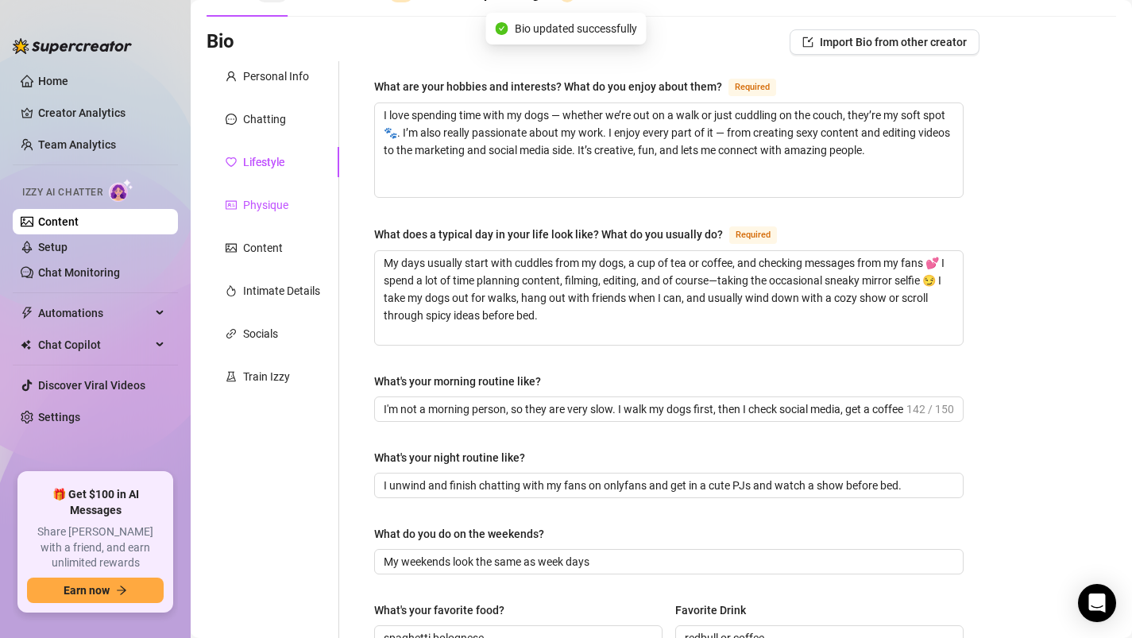
click at [261, 203] on div "Physique" at bounding box center [265, 204] width 45 height 17
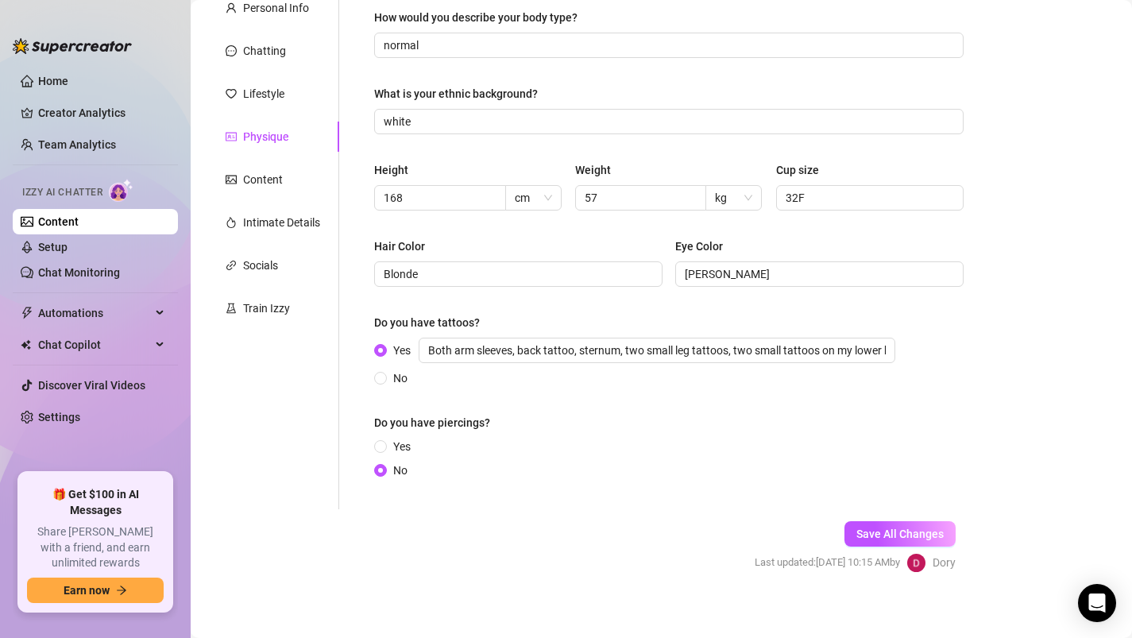
scroll to position [160, 0]
click at [890, 526] on span "Save All Changes" at bounding box center [899, 532] width 87 height 13
click at [271, 176] on div "Content" at bounding box center [263, 177] width 40 height 17
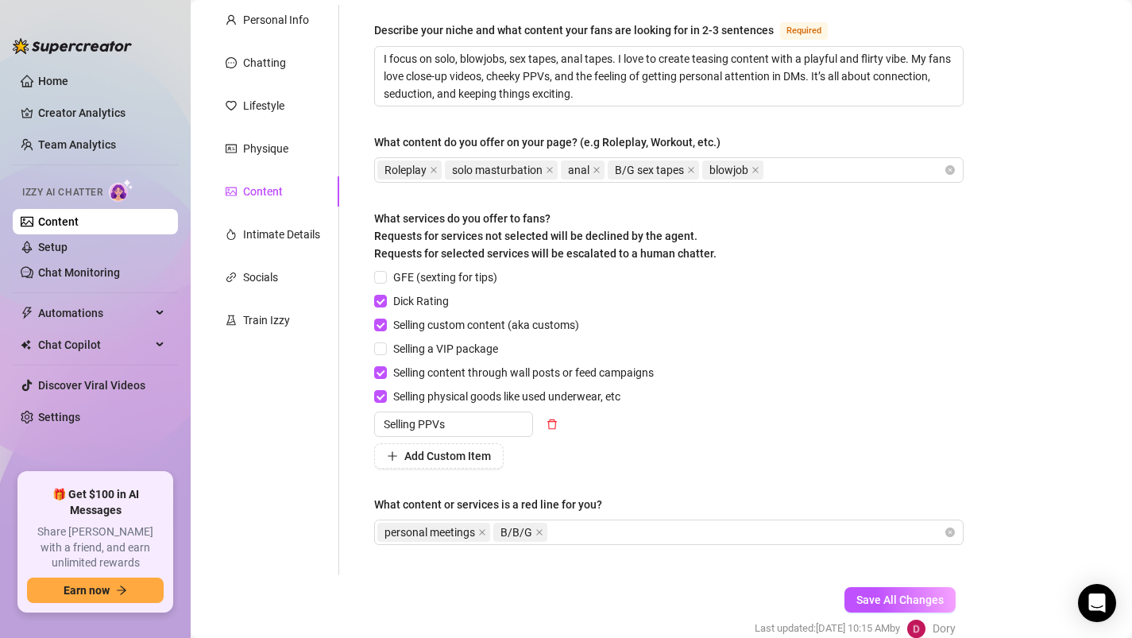
scroll to position [132, 0]
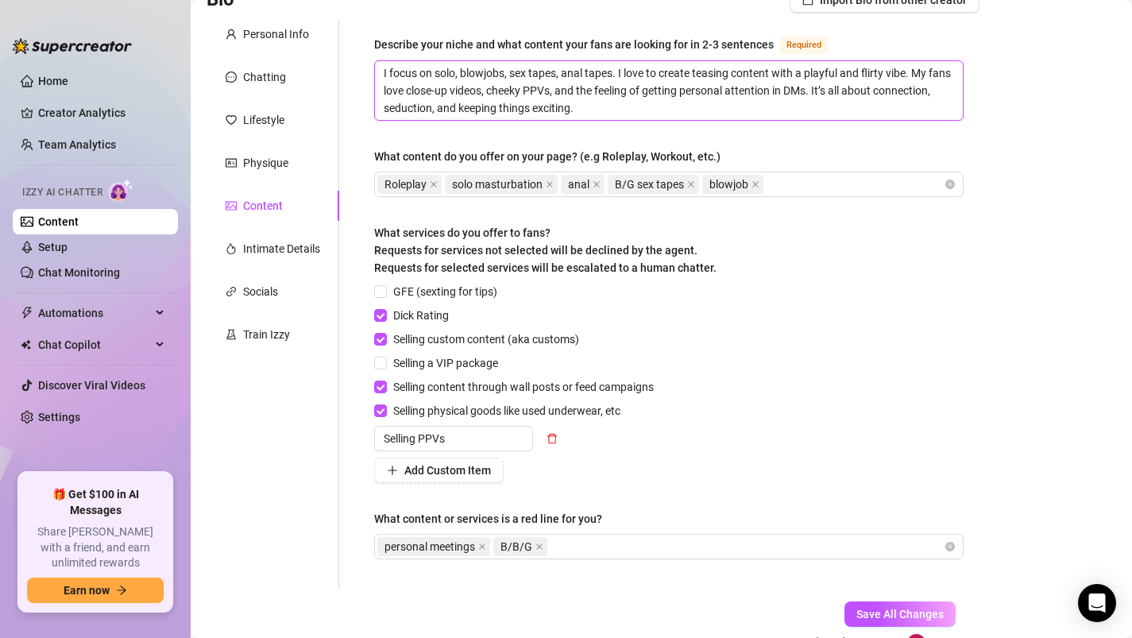
click at [646, 107] on textarea "I focus on solo, blowjobs, sex tapes, anal tapes. I love to create teasing cont…" at bounding box center [669, 90] width 588 height 59
type textarea "I focus on solo, blowjobs, sex tapes, anal tapes. I love to create teasing cont…"
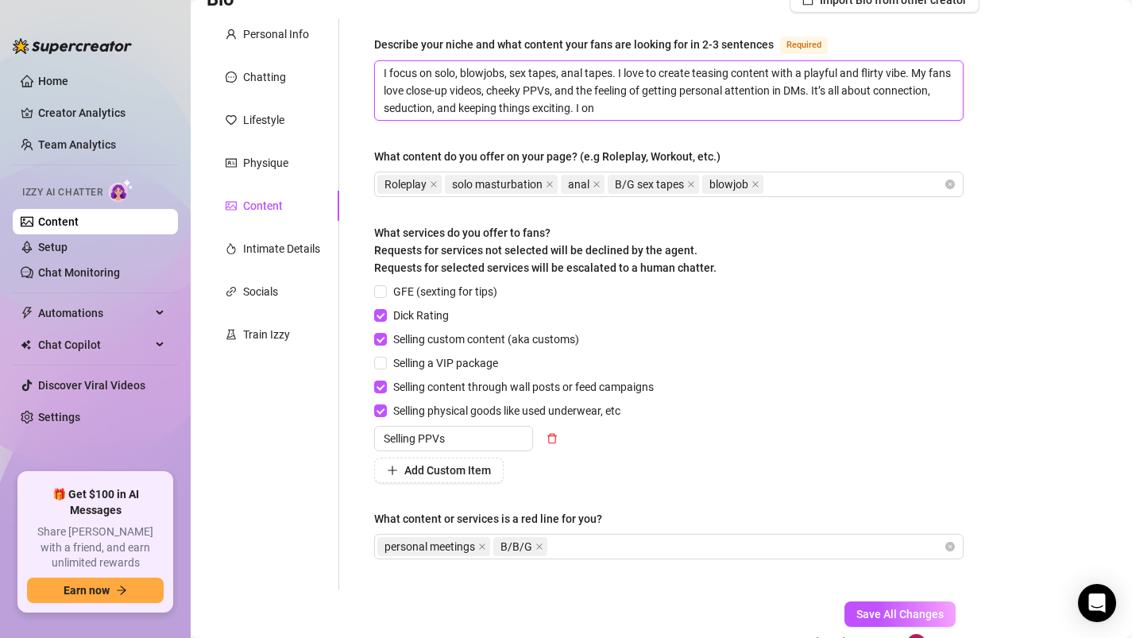
type textarea "I focus on solo, blowjobs, sex tapes, anal tapes. I love to create teasing cont…"
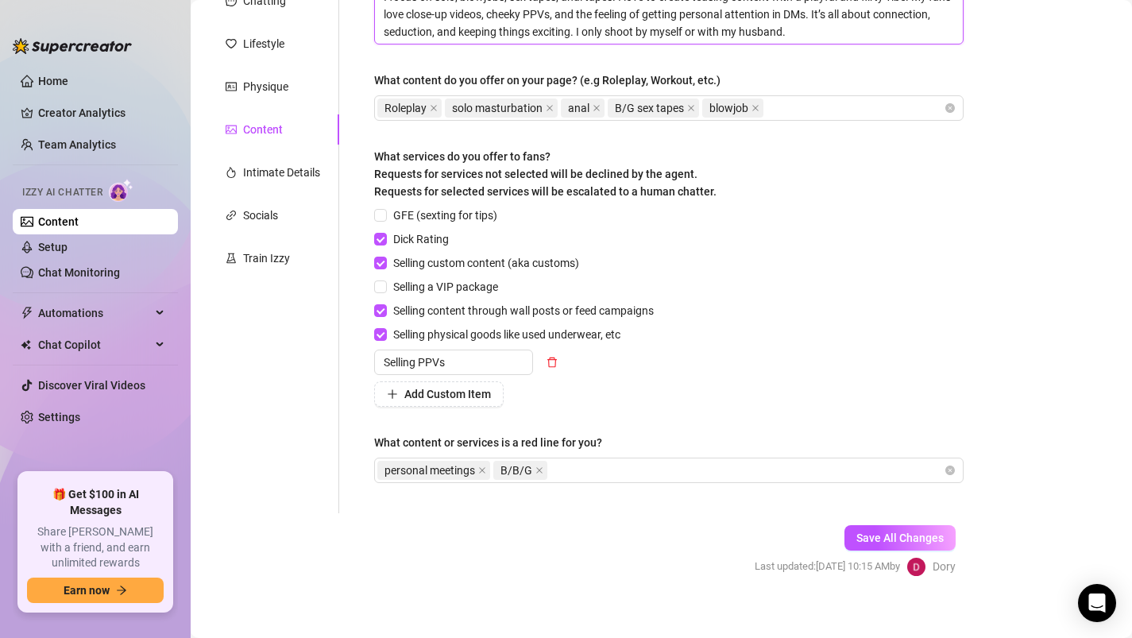
scroll to position [214, 0]
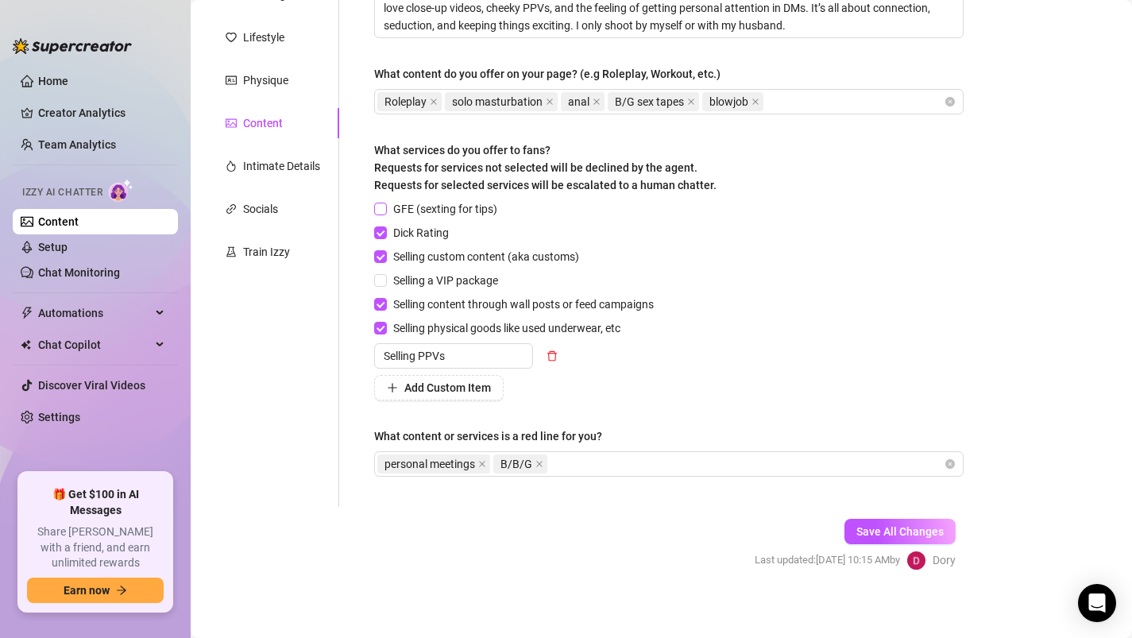
click at [459, 206] on span "GFE (sexting for tips)" at bounding box center [445, 208] width 117 height 17
click at [385, 206] on input "GFE (sexting for tips)" at bounding box center [379, 208] width 11 height 11
click at [611, 464] on div "personal meetings B/B/G" at bounding box center [660, 464] width 566 height 22
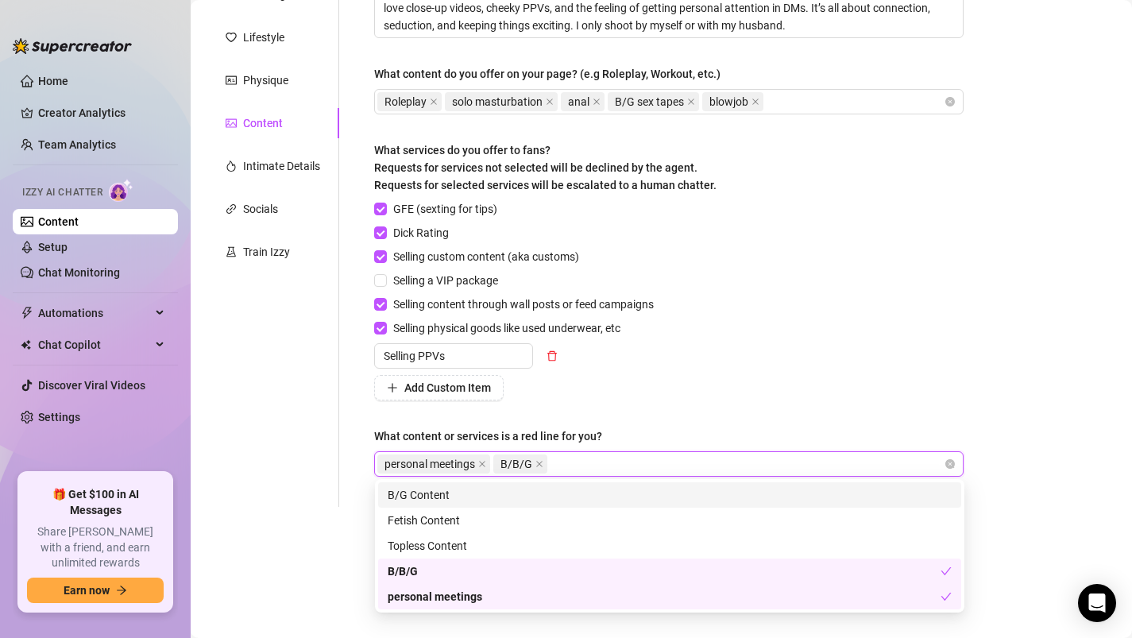
click at [582, 459] on div "personal meetings B/B/G" at bounding box center [660, 464] width 566 height 22
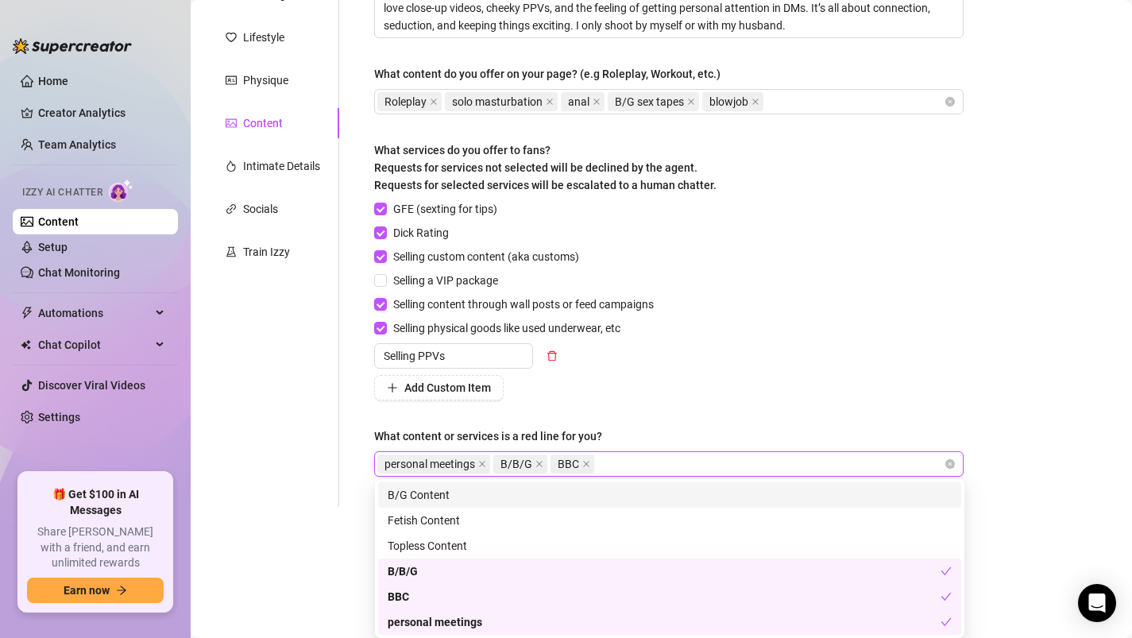
click at [1034, 569] on div "Bio Import Bio from other creator Personal Info Chatting Lifestyle Physique Con…" at bounding box center [661, 251] width 909 height 693
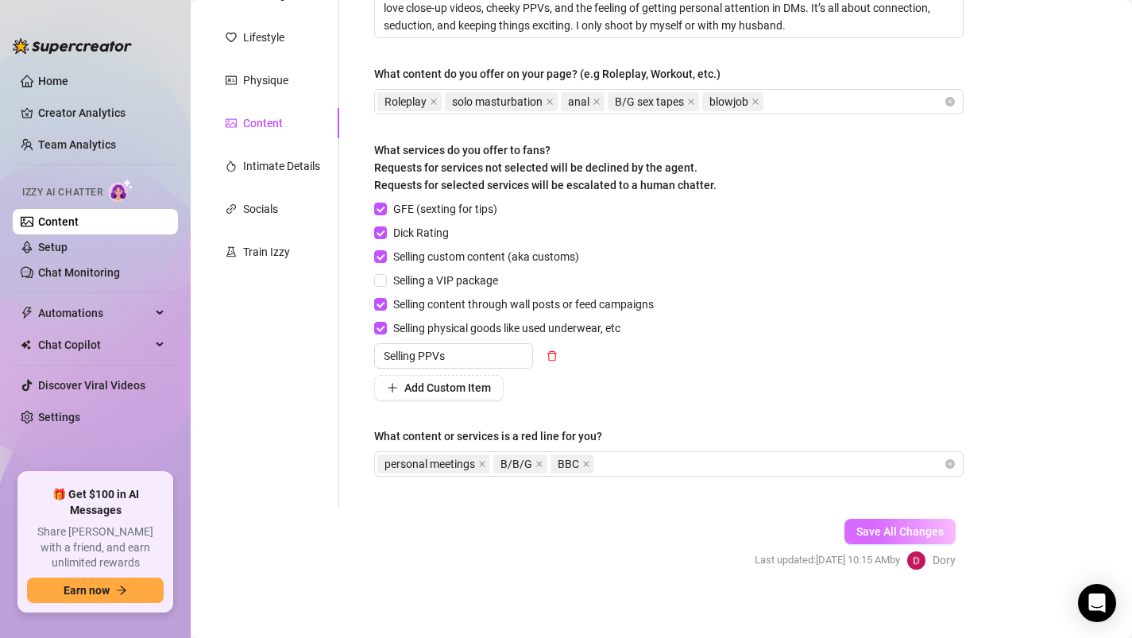
click at [896, 528] on span "Save All Changes" at bounding box center [899, 531] width 87 height 13
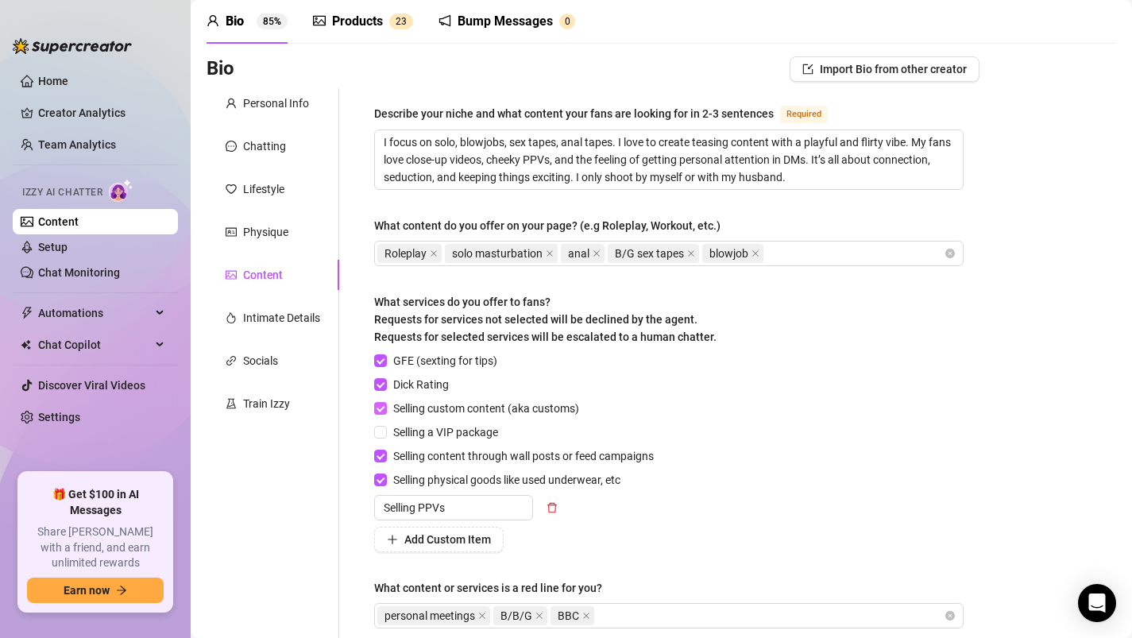
scroll to position [62, 0]
click at [264, 323] on div "Intimate Details" at bounding box center [281, 318] width 77 height 17
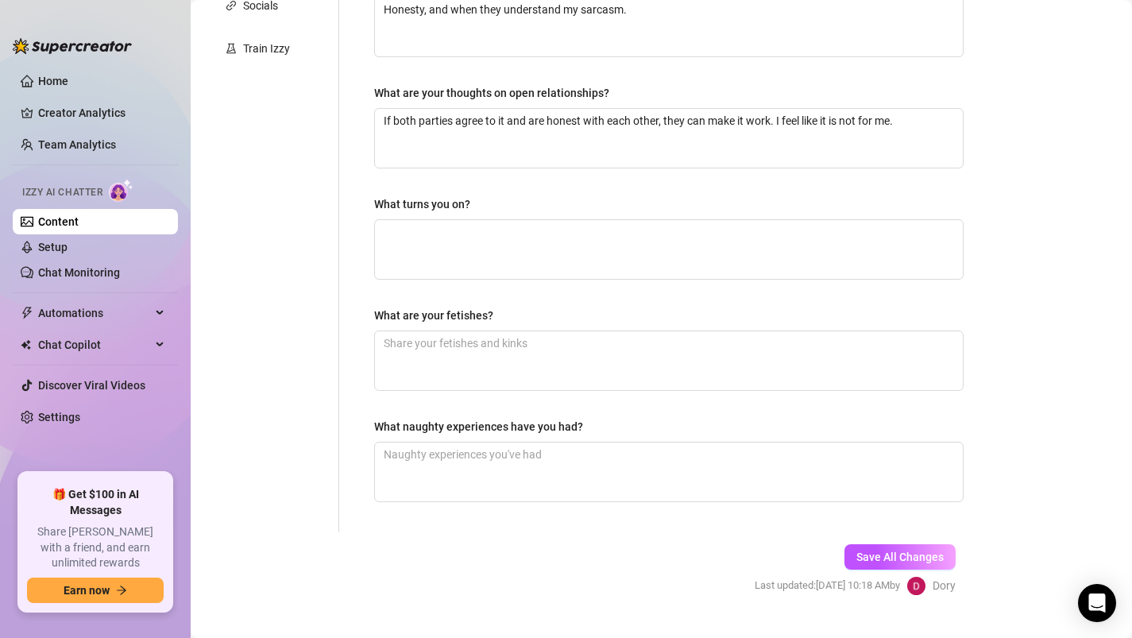
scroll to position [450, 0]
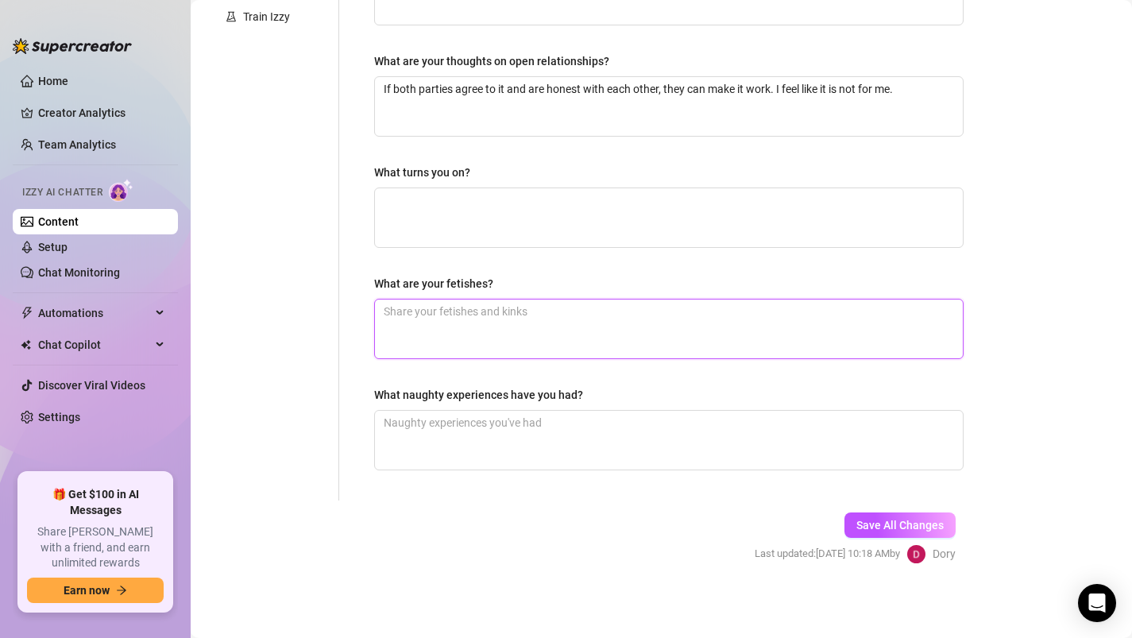
click at [454, 339] on textarea "What are your fetishes?" at bounding box center [669, 328] width 588 height 59
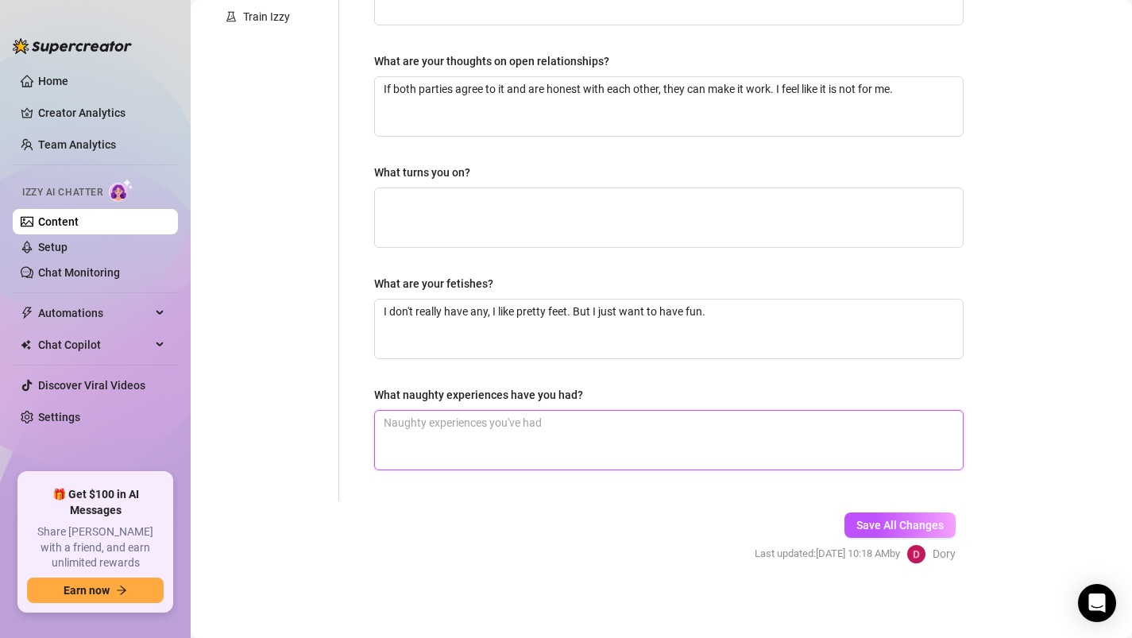
click at [455, 431] on textarea "What naughty experiences have you had?" at bounding box center [669, 440] width 588 height 59
click at [464, 431] on textarea "What naughty experiences have you had?" at bounding box center [669, 440] width 588 height 59
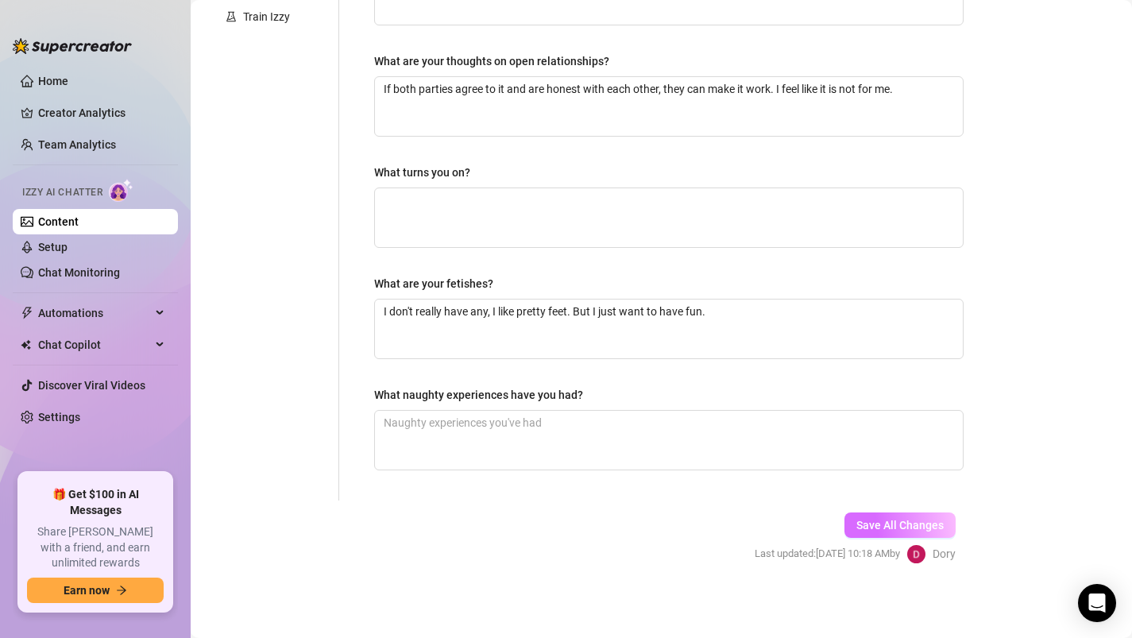
click at [880, 524] on span "Save All Changes" at bounding box center [899, 525] width 87 height 13
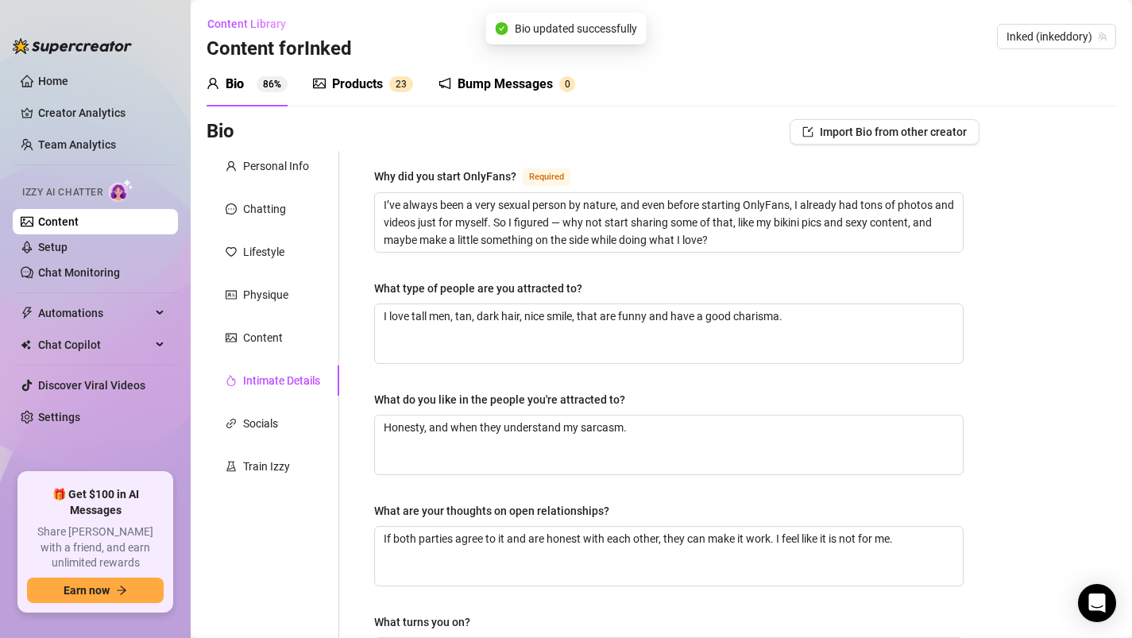
scroll to position [450, 0]
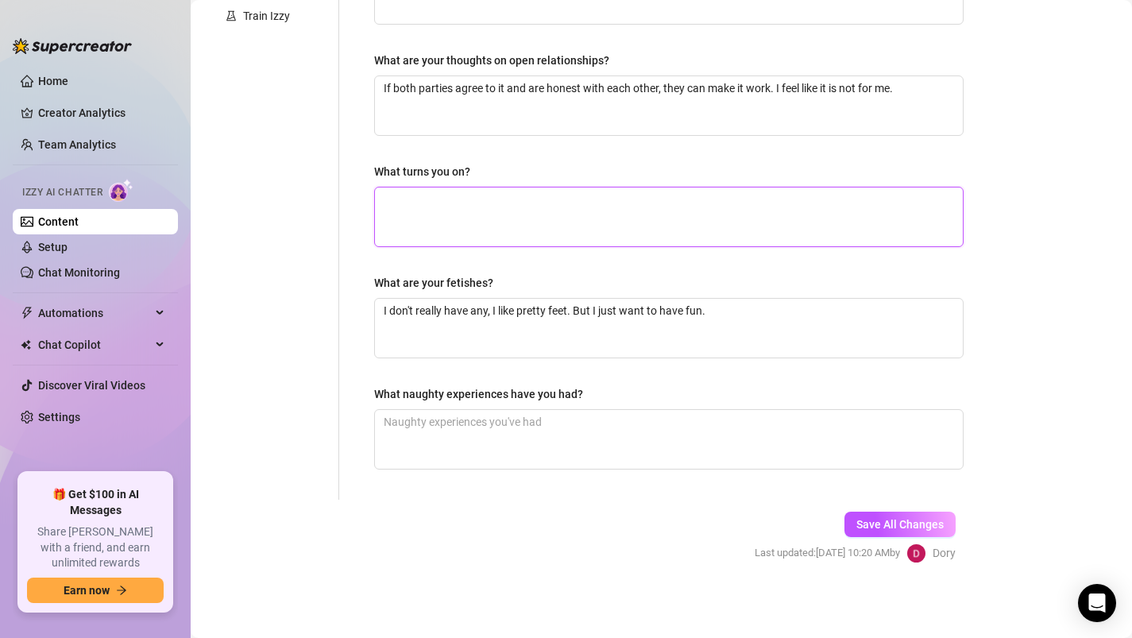
click at [478, 204] on textarea "What turns you on?" at bounding box center [669, 216] width 588 height 59
paste textarea "Confident hands, soft words, and someone who isn’t afraid to take the lead."
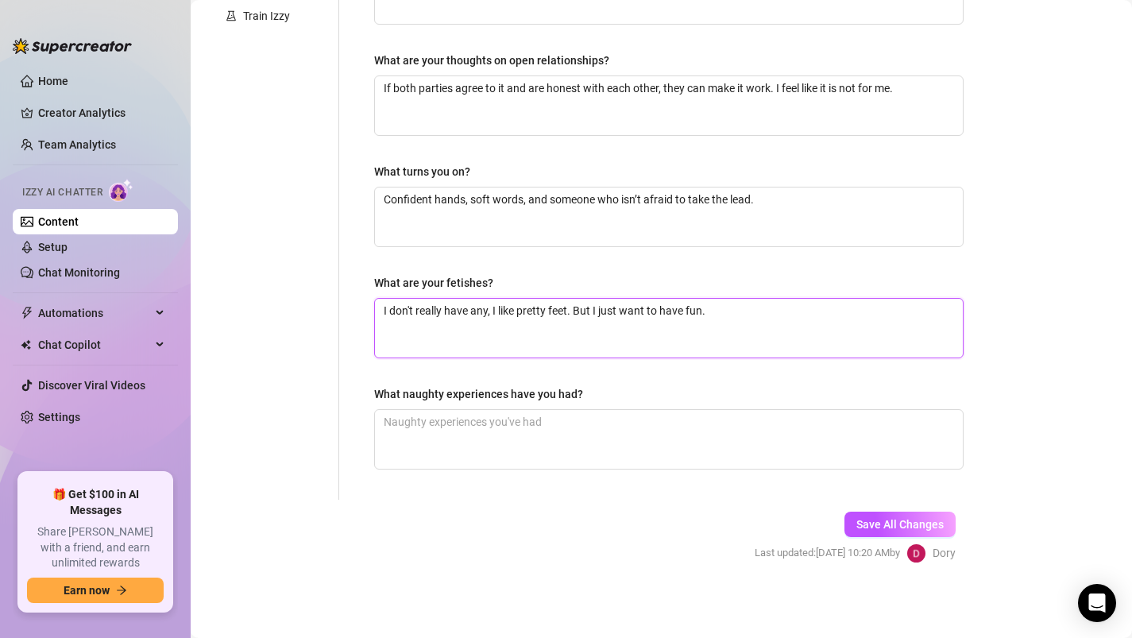
click at [743, 311] on textarea "I don't really have any, I like pretty feet. But I just want to have fun." at bounding box center [669, 328] width 588 height 59
click at [767, 199] on textarea "Confident hands, soft words, and someone who isn’t afraid to take the lead." at bounding box center [669, 216] width 588 height 59
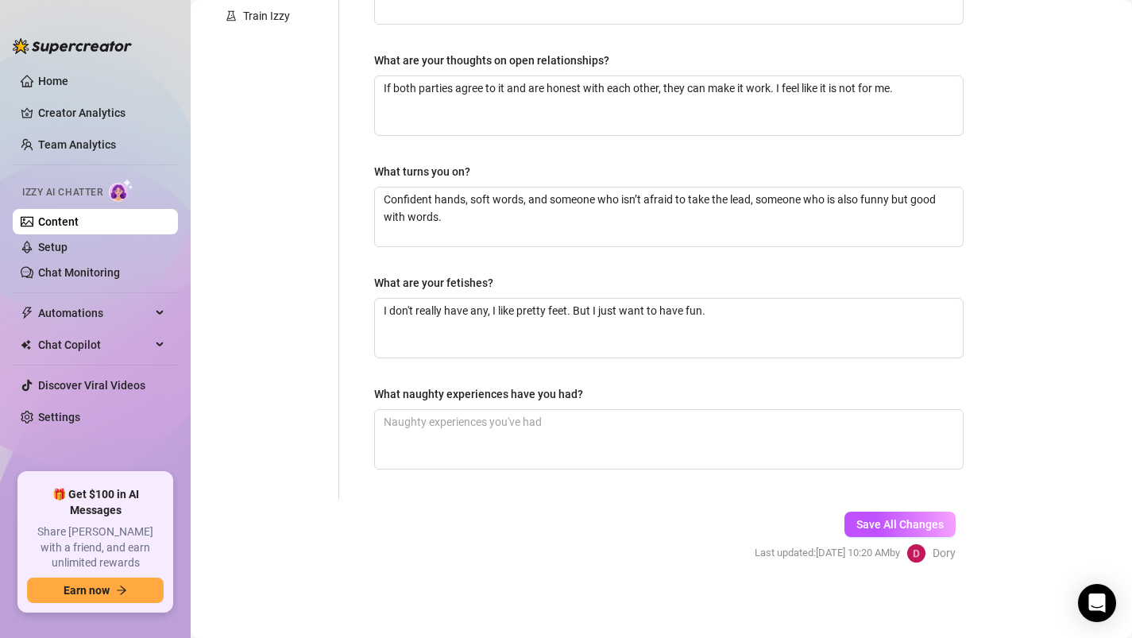
click at [922, 508] on div "Save All Changes Last updated: [DATE] 10:20 AM by [PERSON_NAME]" at bounding box center [855, 537] width 249 height 75
click at [913, 519] on span "Save All Changes" at bounding box center [899, 524] width 87 height 13
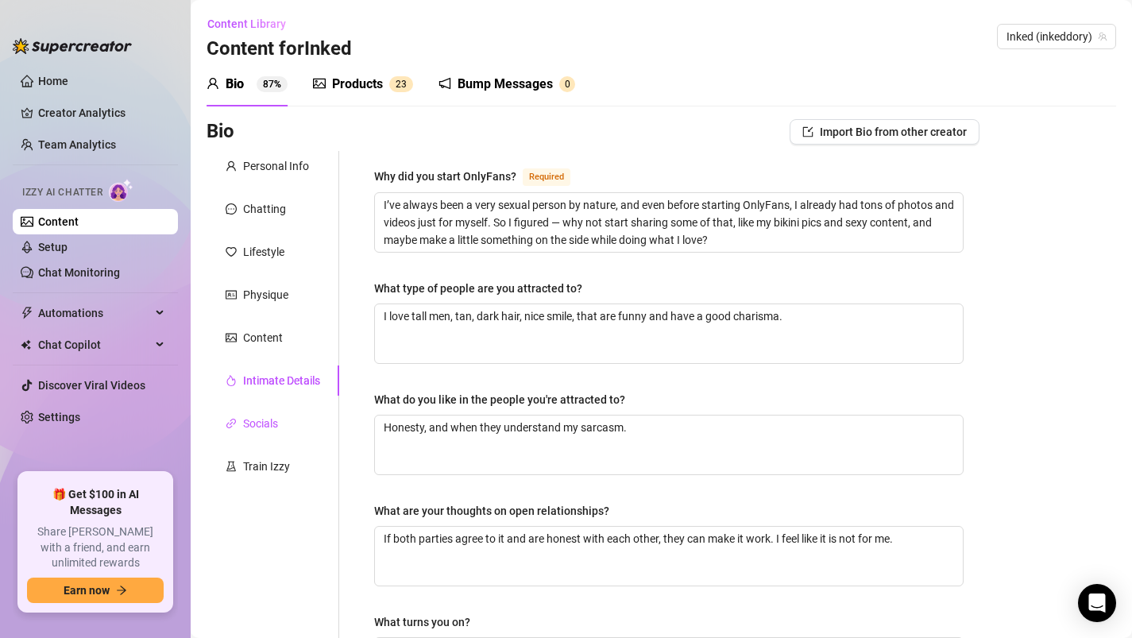
click at [263, 421] on div "Socials" at bounding box center [260, 423] width 35 height 17
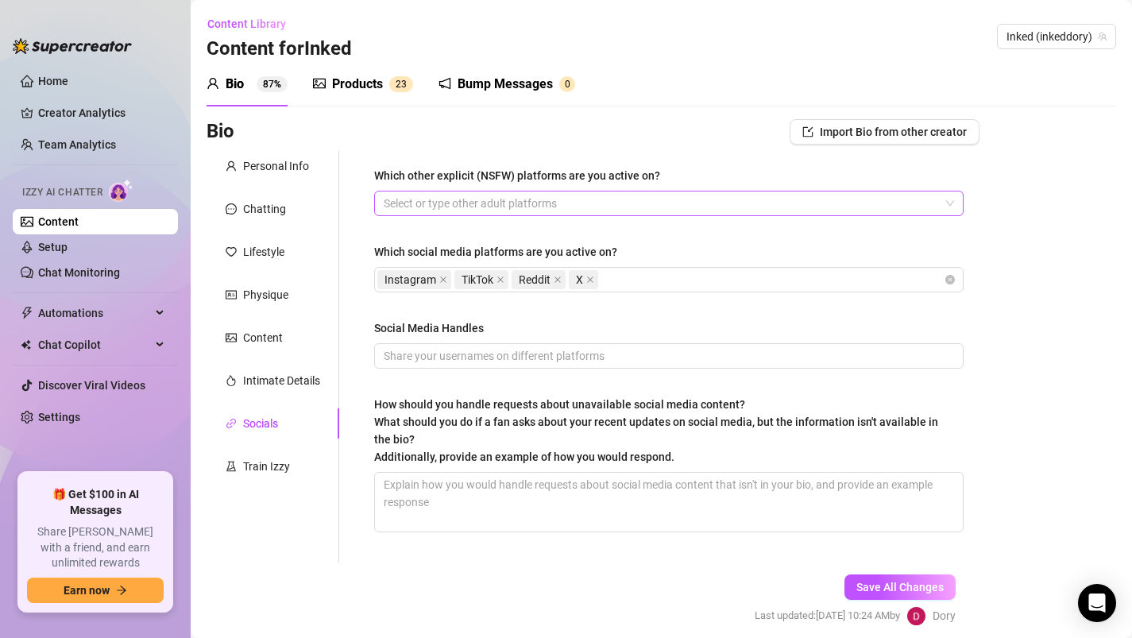
click at [406, 207] on div at bounding box center [660, 203] width 566 height 22
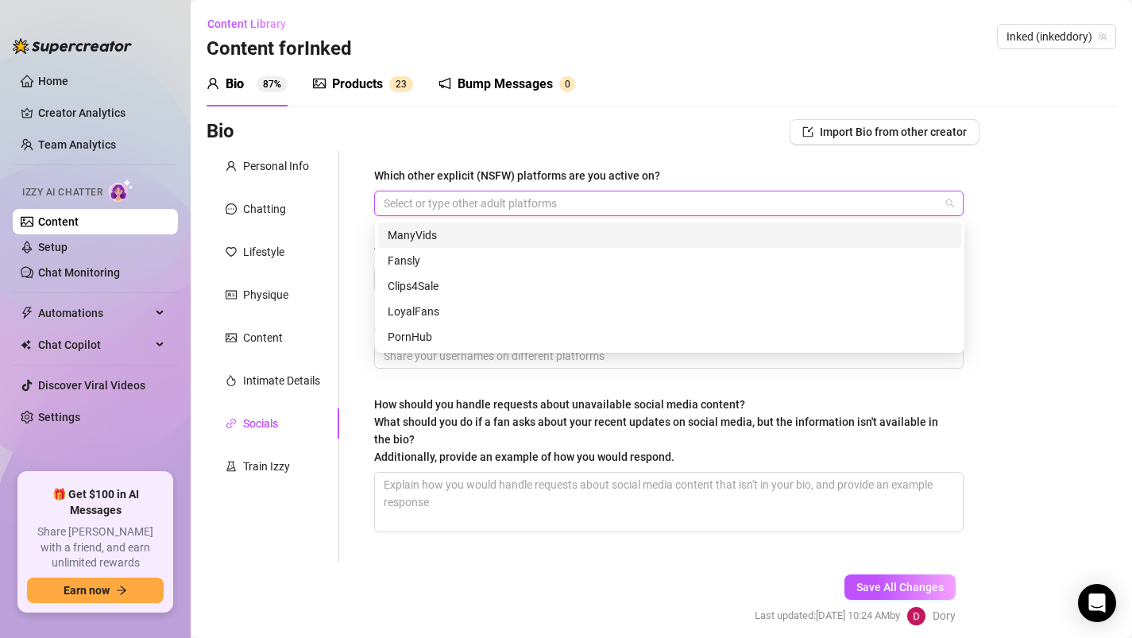
click at [409, 234] on div "ManyVids" at bounding box center [670, 234] width 564 height 17
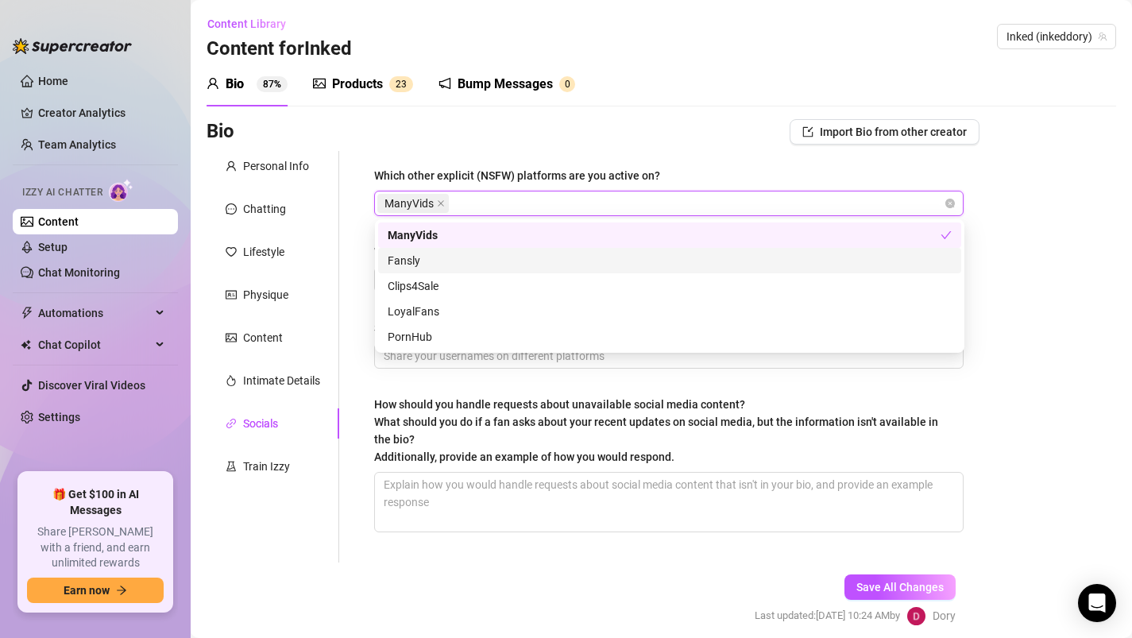
click at [420, 262] on div "Fansly" at bounding box center [670, 260] width 564 height 17
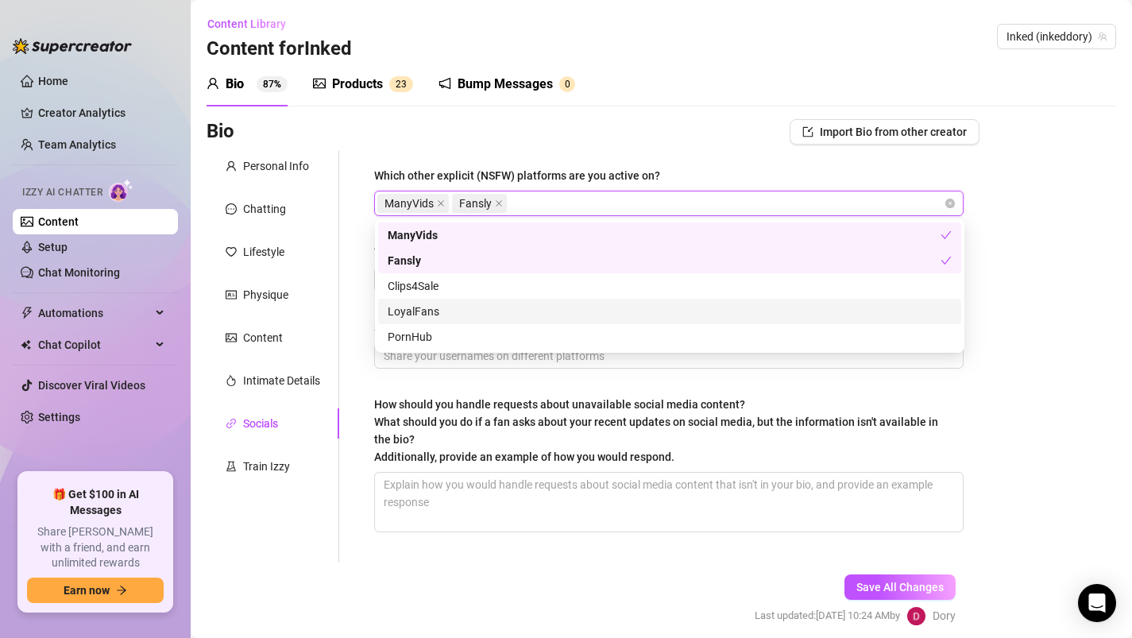
click at [353, 325] on div "Which other explicit (NSFW) platforms are you active on? ManyVids Fansly Which …" at bounding box center [659, 356] width 640 height 411
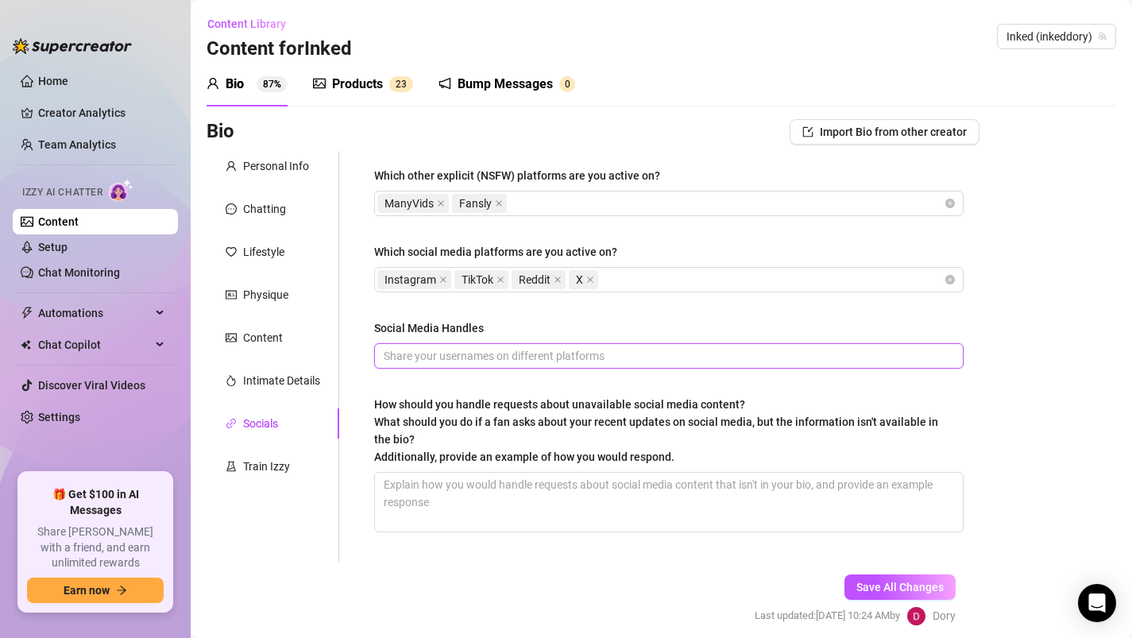
click at [398, 357] on input "Social Media Handles" at bounding box center [667, 355] width 567 height 17
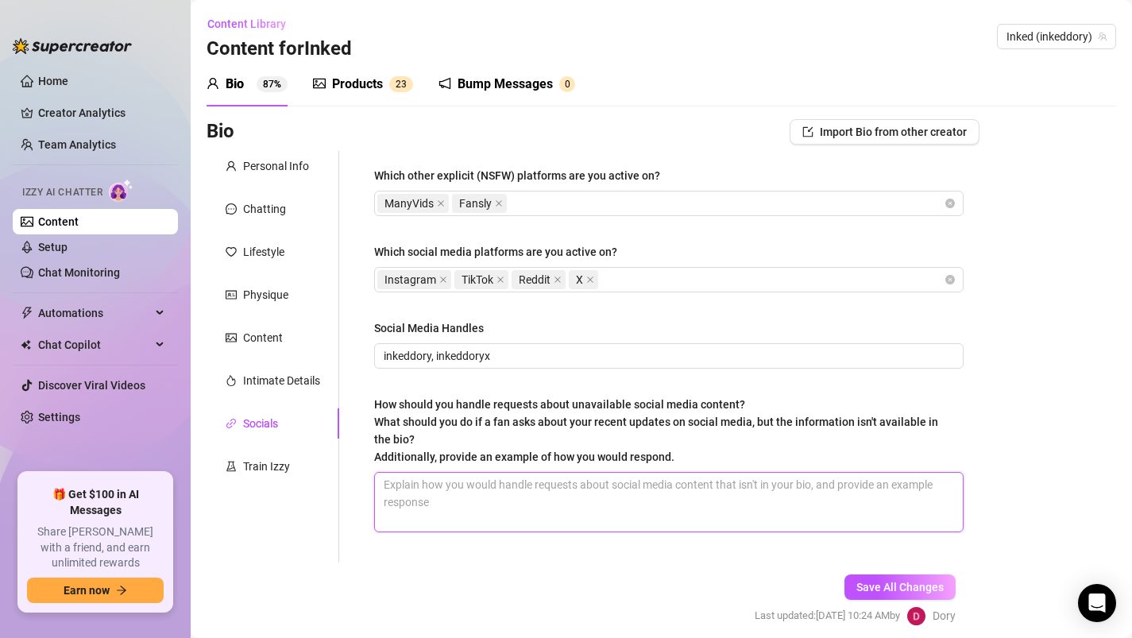
click at [410, 493] on textarea "How should you handle requests about unavailable social media content? What sho…" at bounding box center [669, 502] width 588 height 59
click at [530, 517] on textarea "How should you handle requests about unavailable social media content? What sho…" at bounding box center [669, 502] width 588 height 59
click at [864, 581] on span "Save All Changes" at bounding box center [899, 587] width 87 height 13
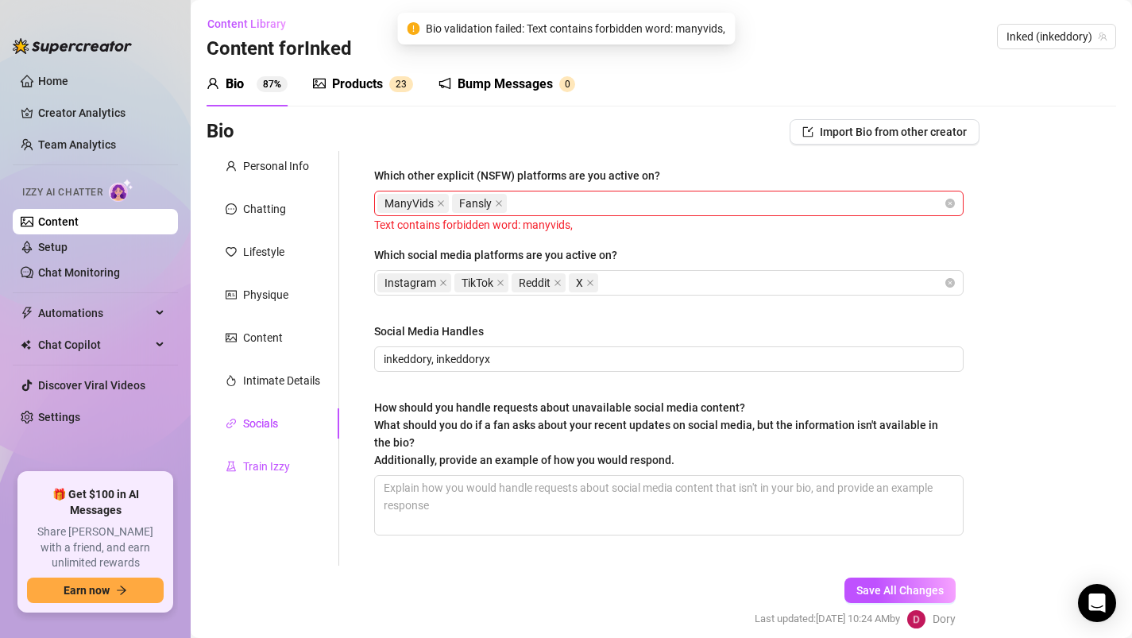
click at [272, 461] on div "Train Izzy" at bounding box center [266, 466] width 47 height 17
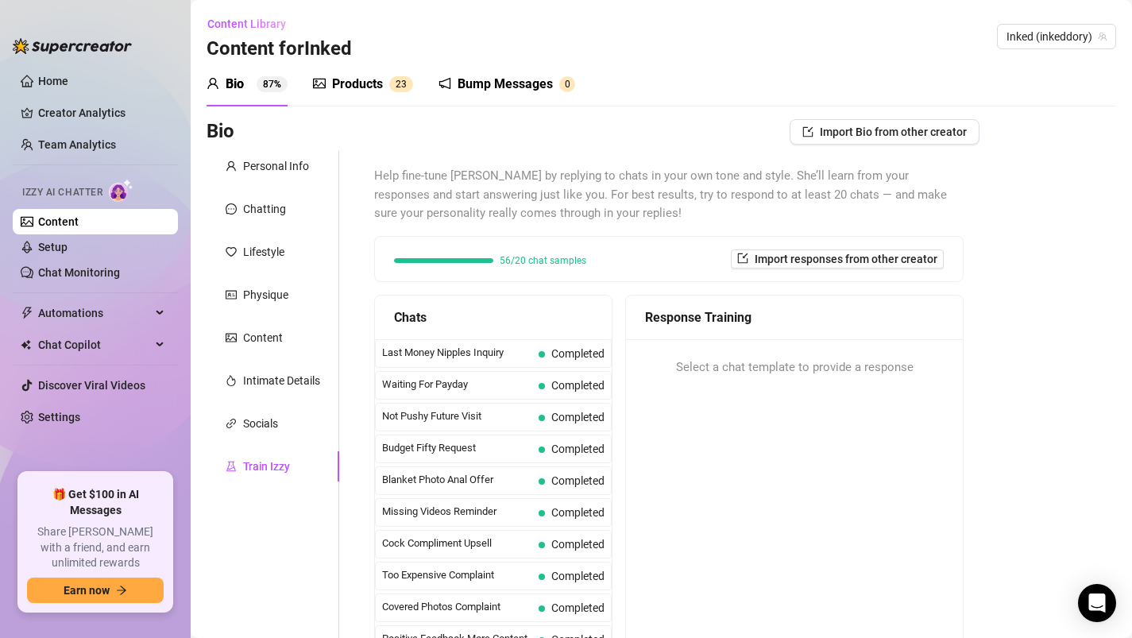
click at [341, 89] on div "Products" at bounding box center [357, 84] width 51 height 19
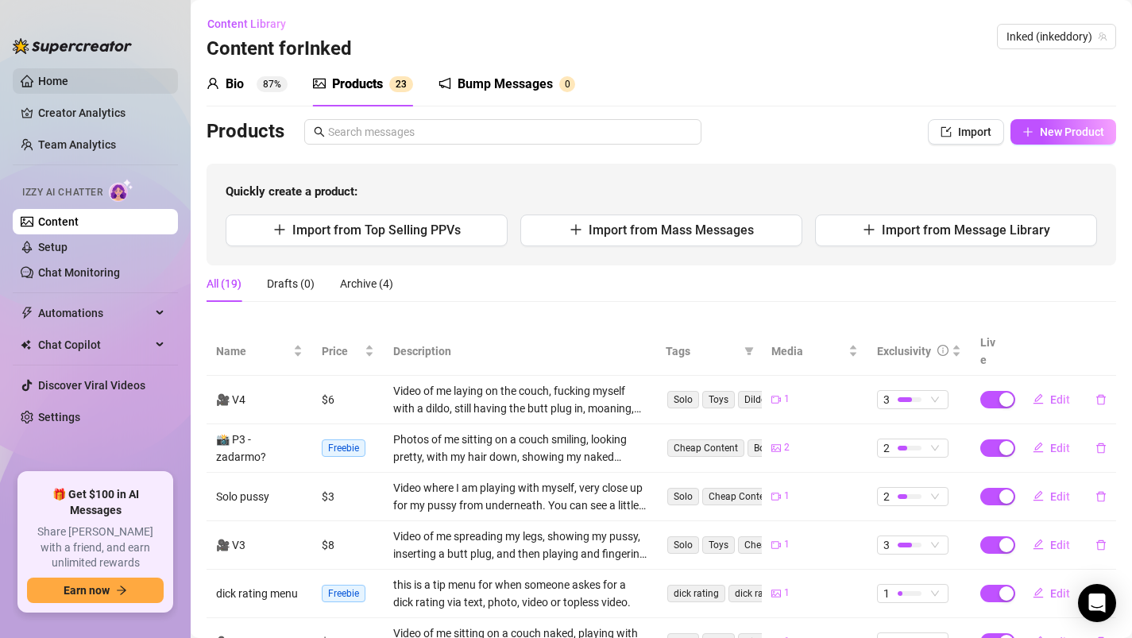
click at [38, 86] on link "Home" at bounding box center [53, 81] width 30 height 13
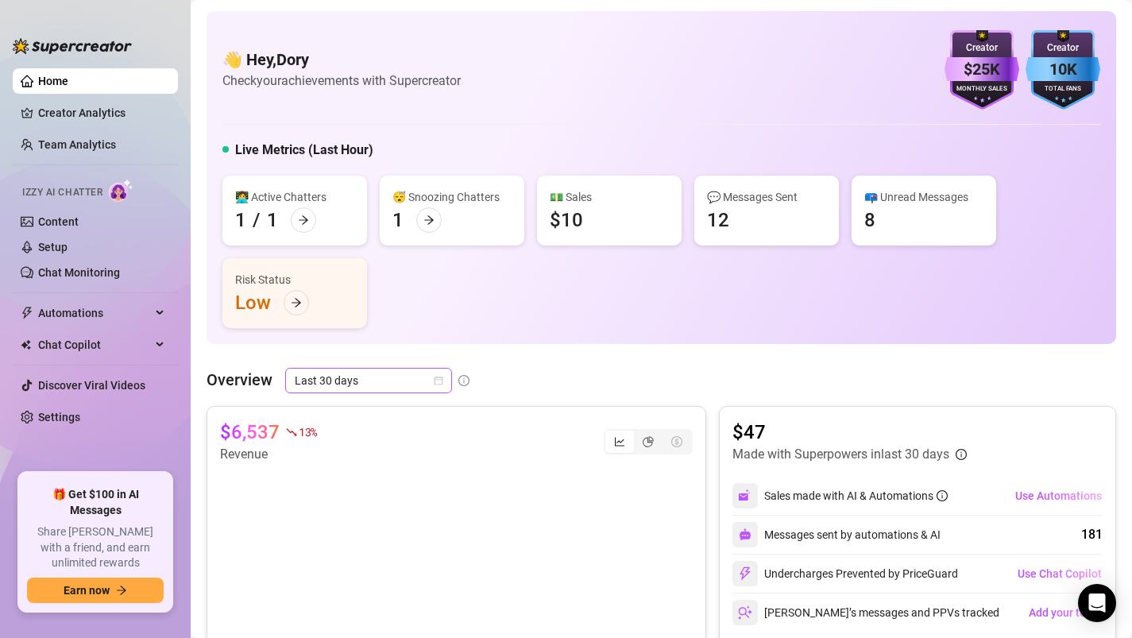
click at [393, 376] on span "Last 30 days" at bounding box center [369, 381] width 148 height 24
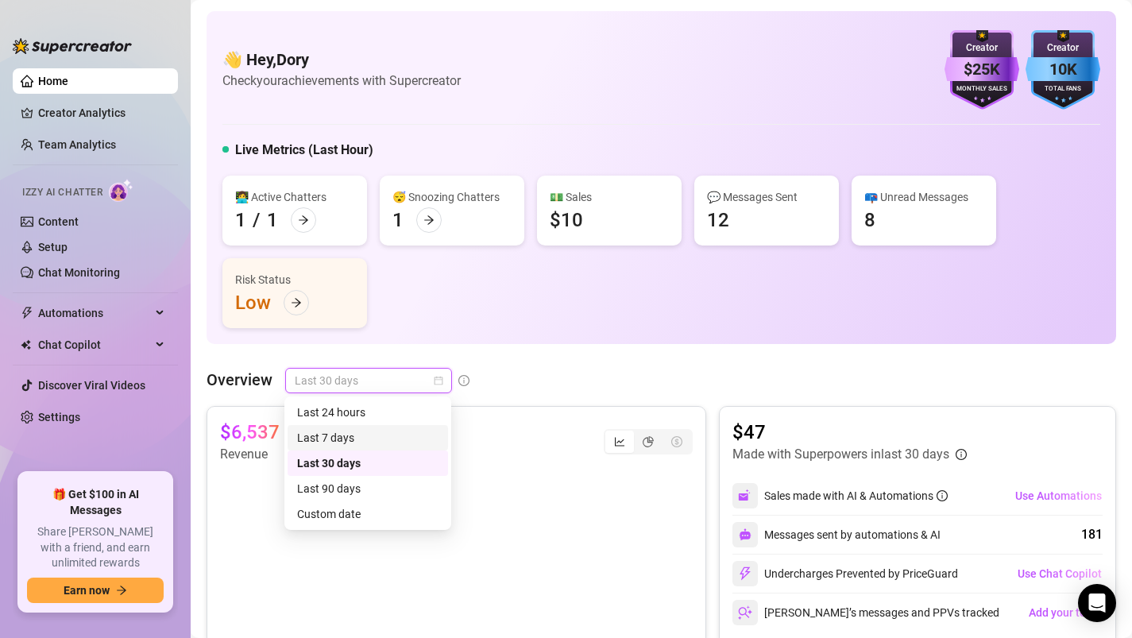
click at [365, 438] on div "Last 7 days" at bounding box center [367, 437] width 141 height 17
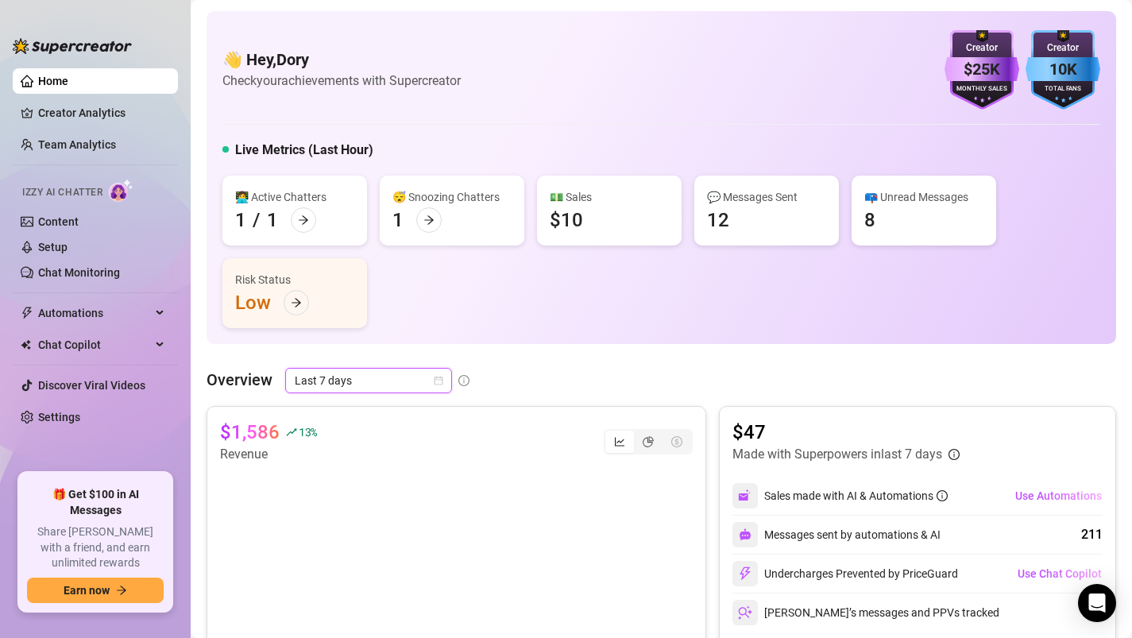
click at [369, 370] on span "Last 7 days" at bounding box center [369, 381] width 148 height 24
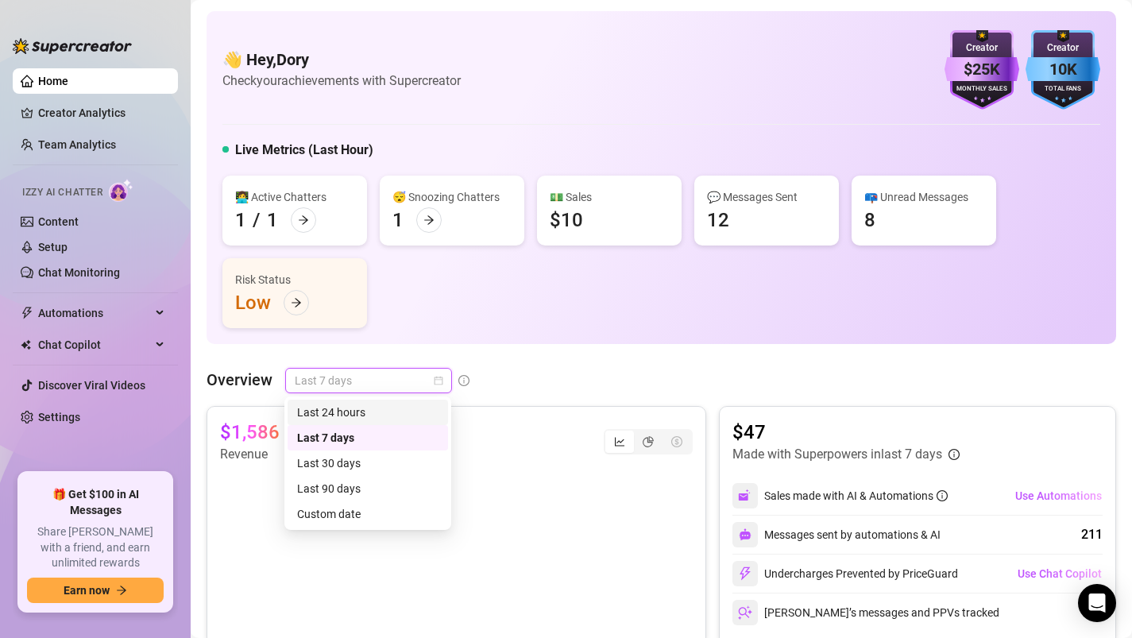
click at [352, 421] on div "Last 24 hours" at bounding box center [368, 412] width 160 height 25
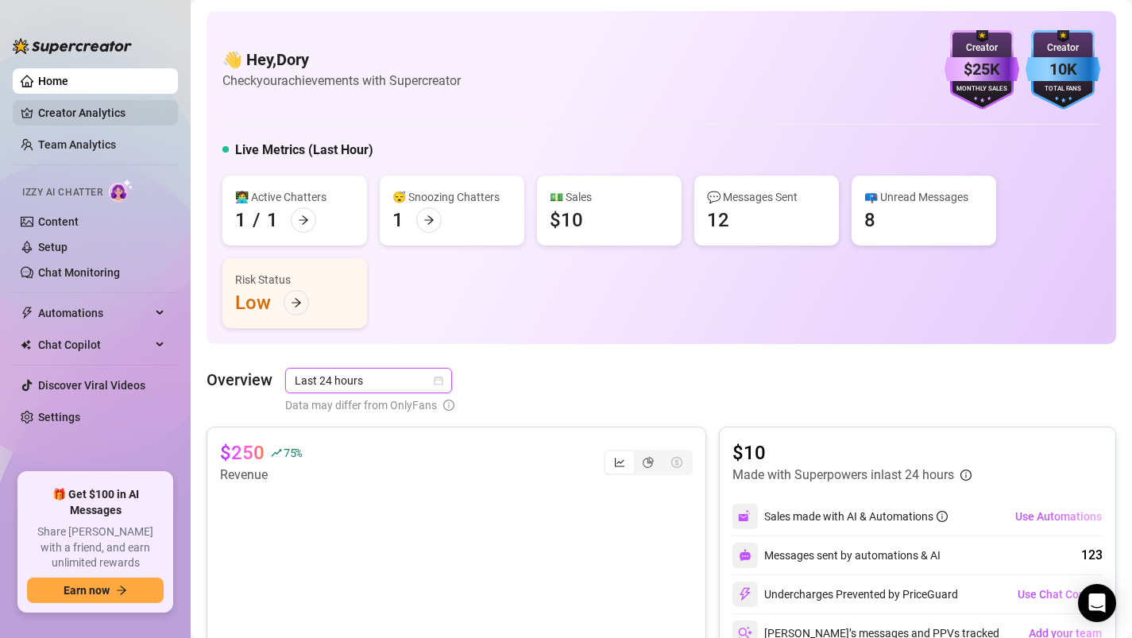
click at [41, 117] on link "Creator Analytics" at bounding box center [101, 112] width 127 height 25
